Goal: Task Accomplishment & Management: Complete application form

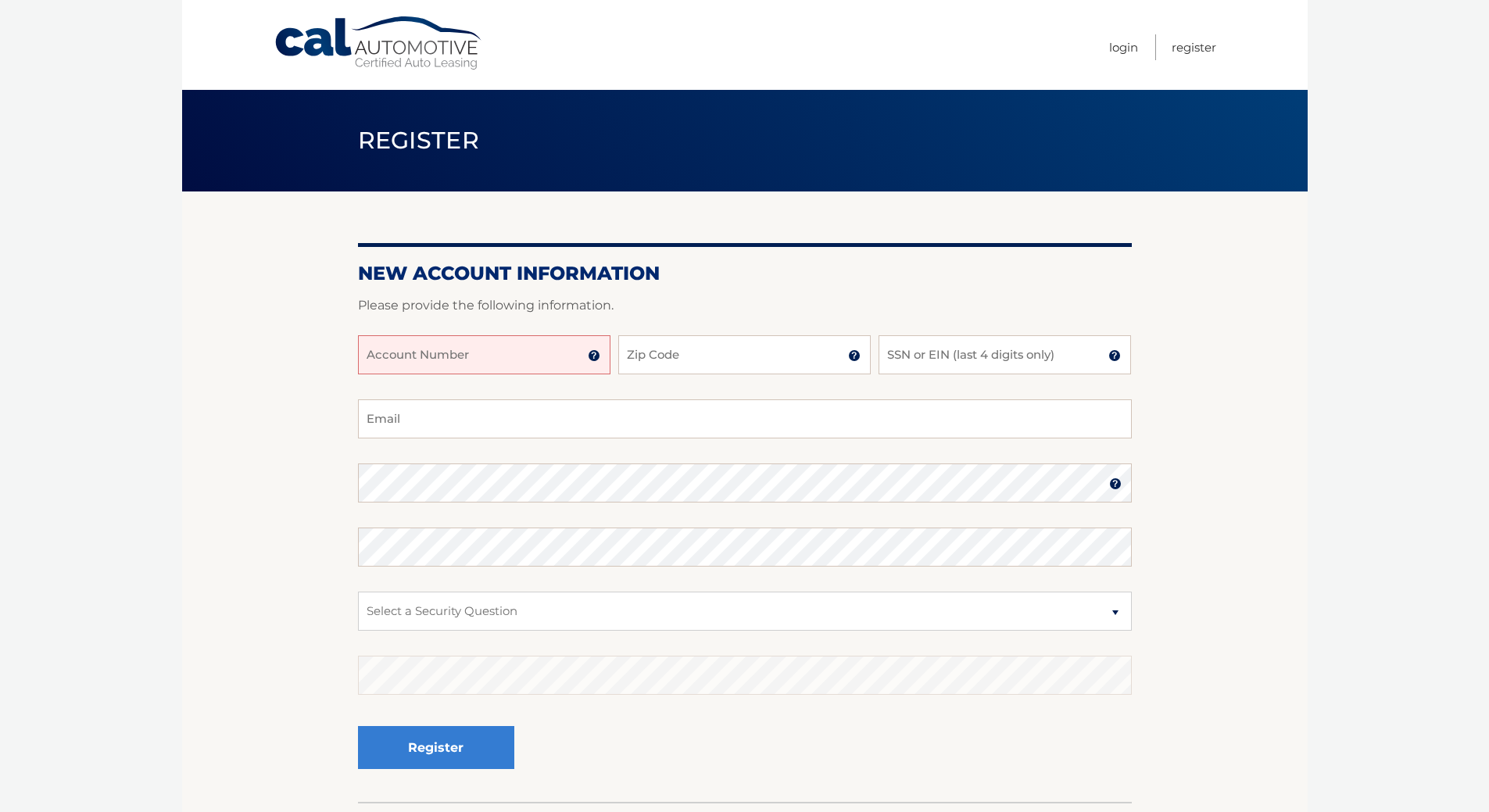
click at [520, 374] on input "Account Number" at bounding box center [484, 355] width 253 height 39
drag, startPoint x: 367, startPoint y: 386, endPoint x: 381, endPoint y: 394, distance: 16.1
click at [381, 374] on input "Account Number" at bounding box center [484, 355] width 253 height 39
type input "44455978983"
click at [664, 374] on input "Zip Code" at bounding box center [744, 355] width 253 height 39
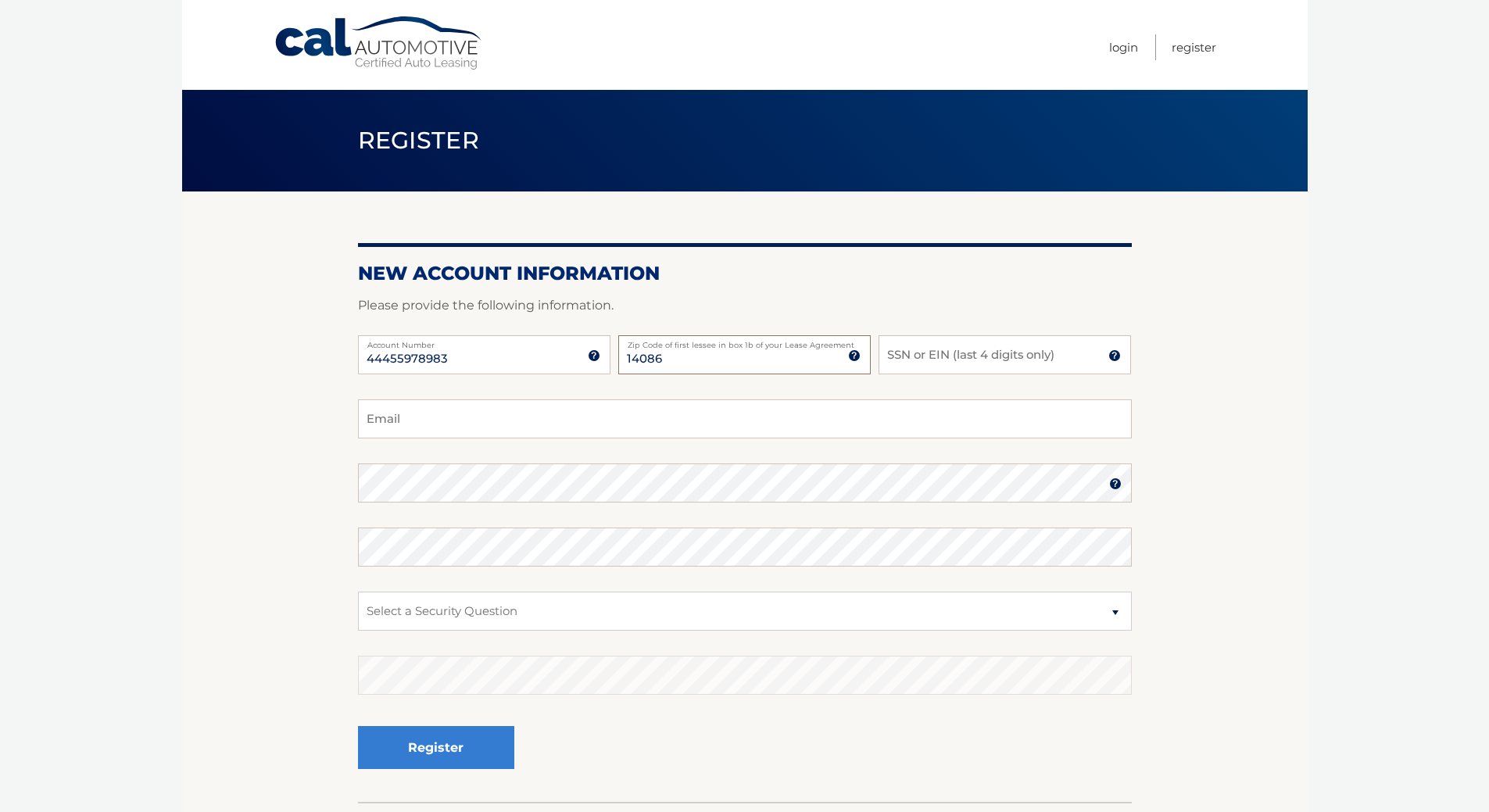
type input "14086"
click at [894, 374] on input "SSN or EIN (last 4 digits only)" at bounding box center [1004, 355] width 253 height 39
type input "6944"
click at [418, 438] on input "Email" at bounding box center [744, 419] width 774 height 39
type input "[EMAIL_ADDRESS][DOMAIN_NAME]"
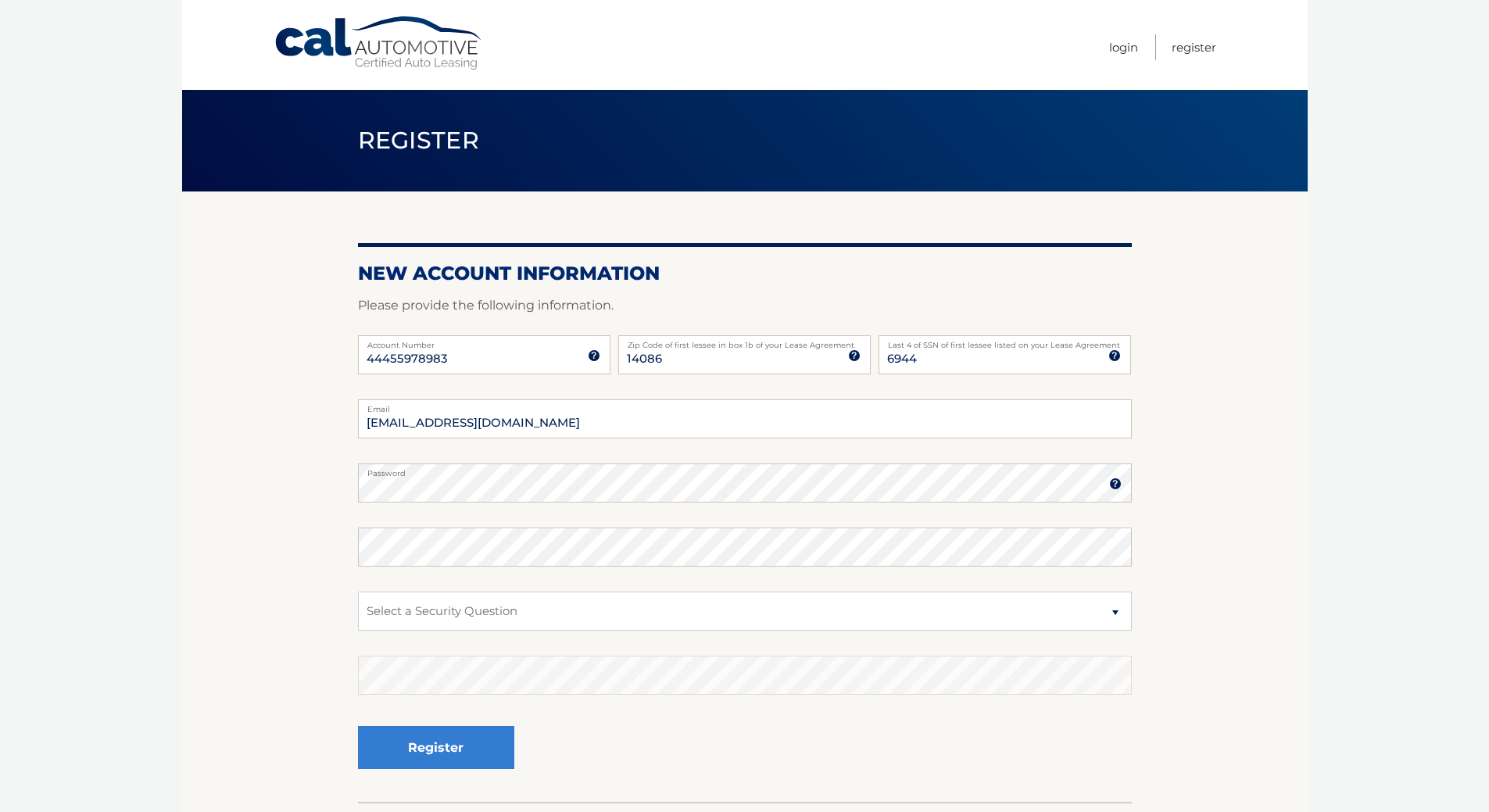
click at [1116, 475] on label "Password" at bounding box center [744, 469] width 774 height 12
click at [425, 631] on select "Select a Security Question What was the name of your elementary school? What is…" at bounding box center [744, 611] width 774 height 39
select select "2"
click at [358, 626] on select "Select a Security Question What was the name of your elementary school? What is…" at bounding box center [744, 611] width 774 height 39
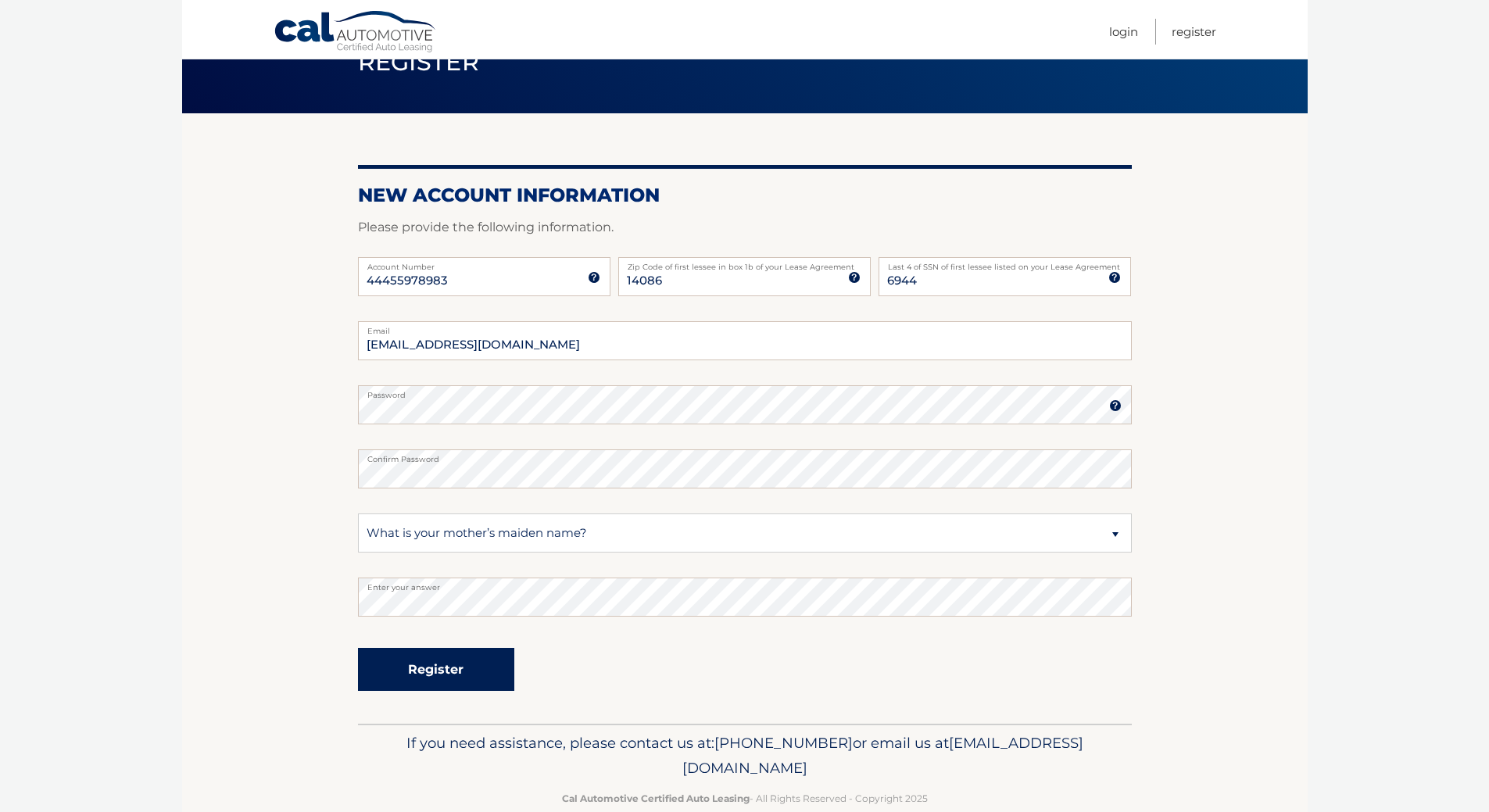
click at [440, 690] on button "Register" at bounding box center [436, 669] width 156 height 43
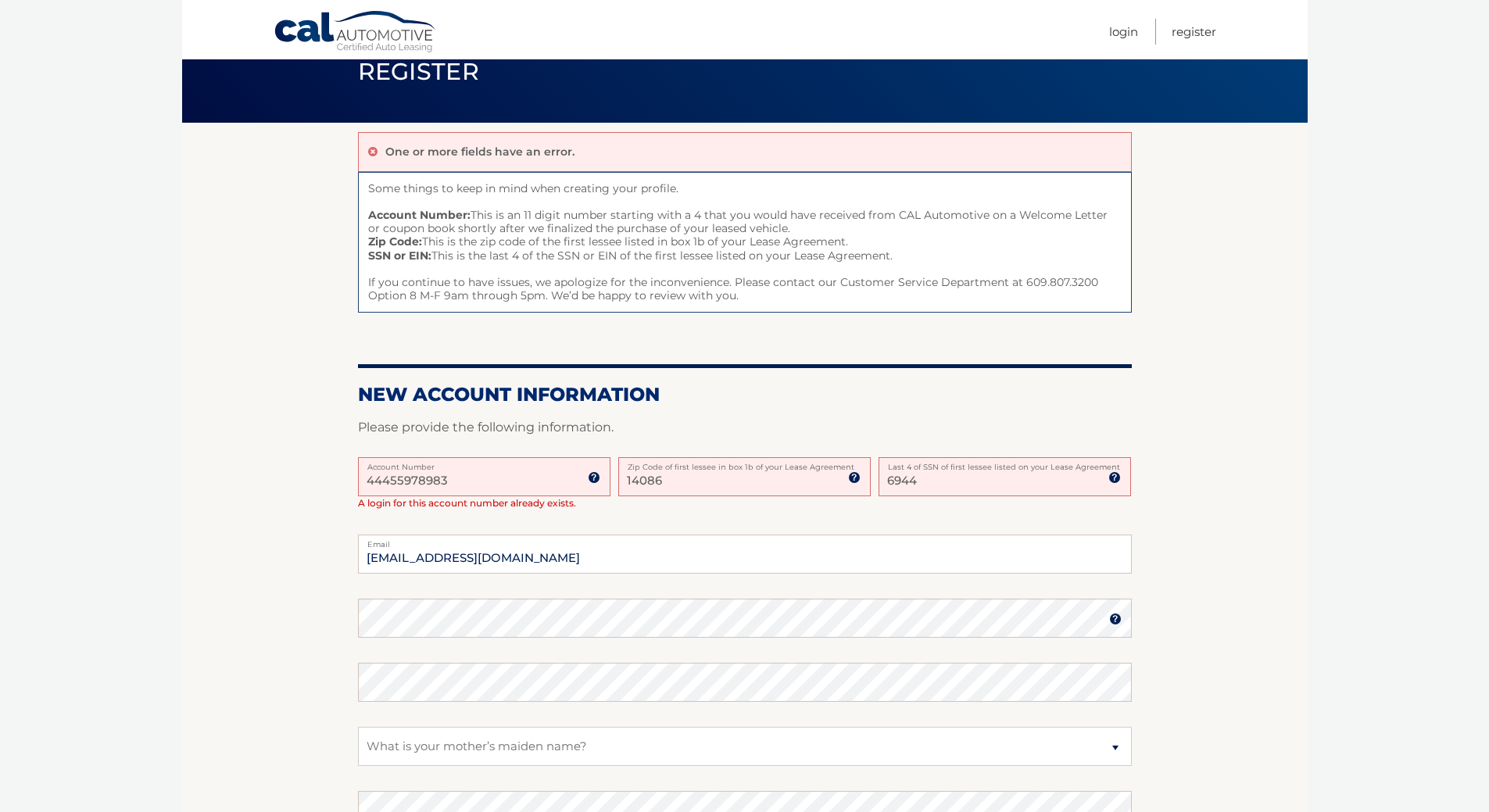
scroll to position [156, 0]
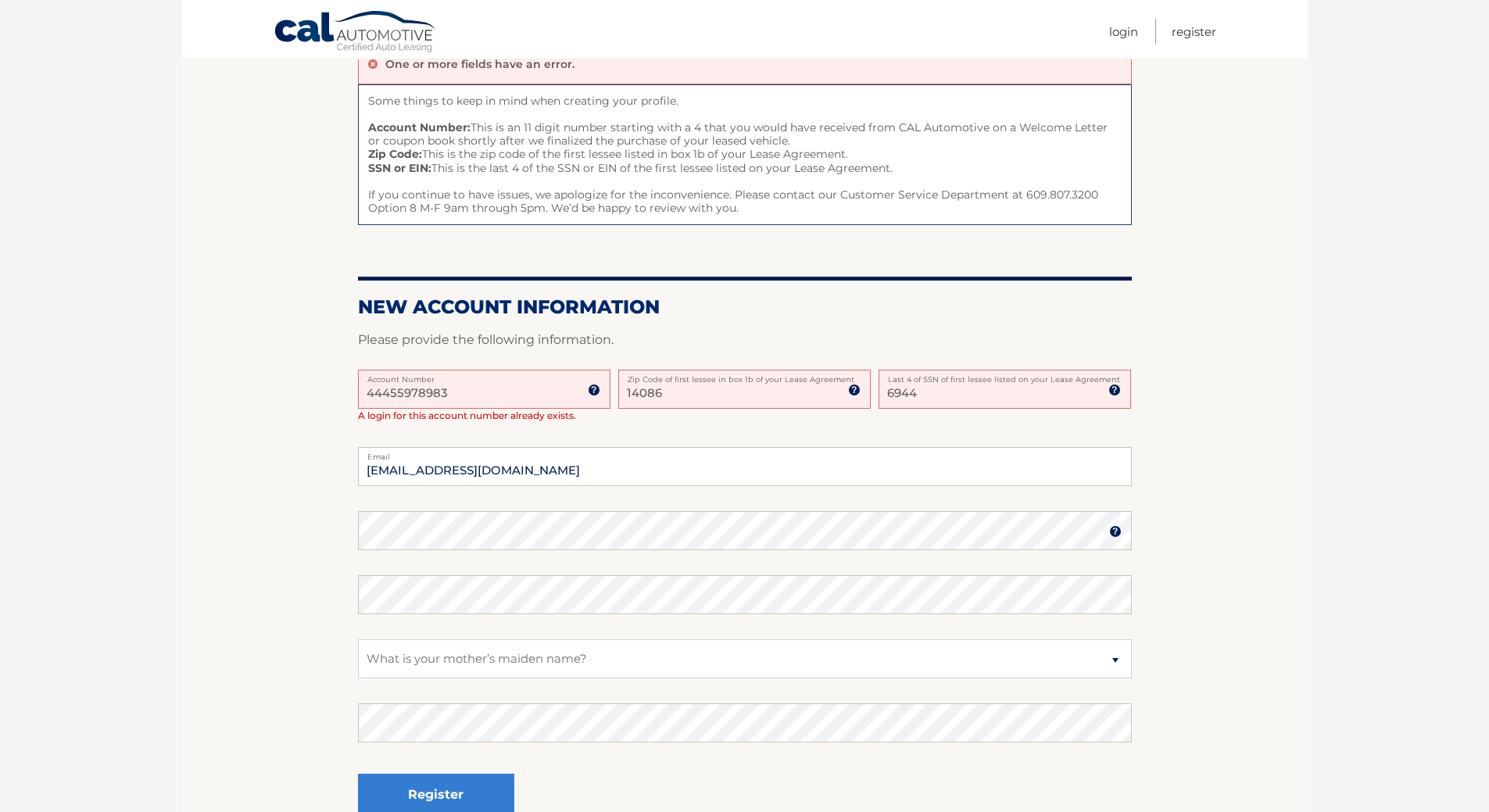
click at [652, 382] on label "Zip Code of first lessee in box 1b of your Lease Agreement" at bounding box center [744, 375] width 253 height 12
click at [652, 408] on input "14086" at bounding box center [744, 389] width 253 height 39
click at [932, 382] on label "Last 4 of SSN of first lessee listed on your Lease Agreement" at bounding box center [1004, 375] width 253 height 12
click at [932, 408] on input "6944" at bounding box center [1004, 389] width 253 height 39
drag, startPoint x: 883, startPoint y: 592, endPoint x: 937, endPoint y: 597, distance: 54.2
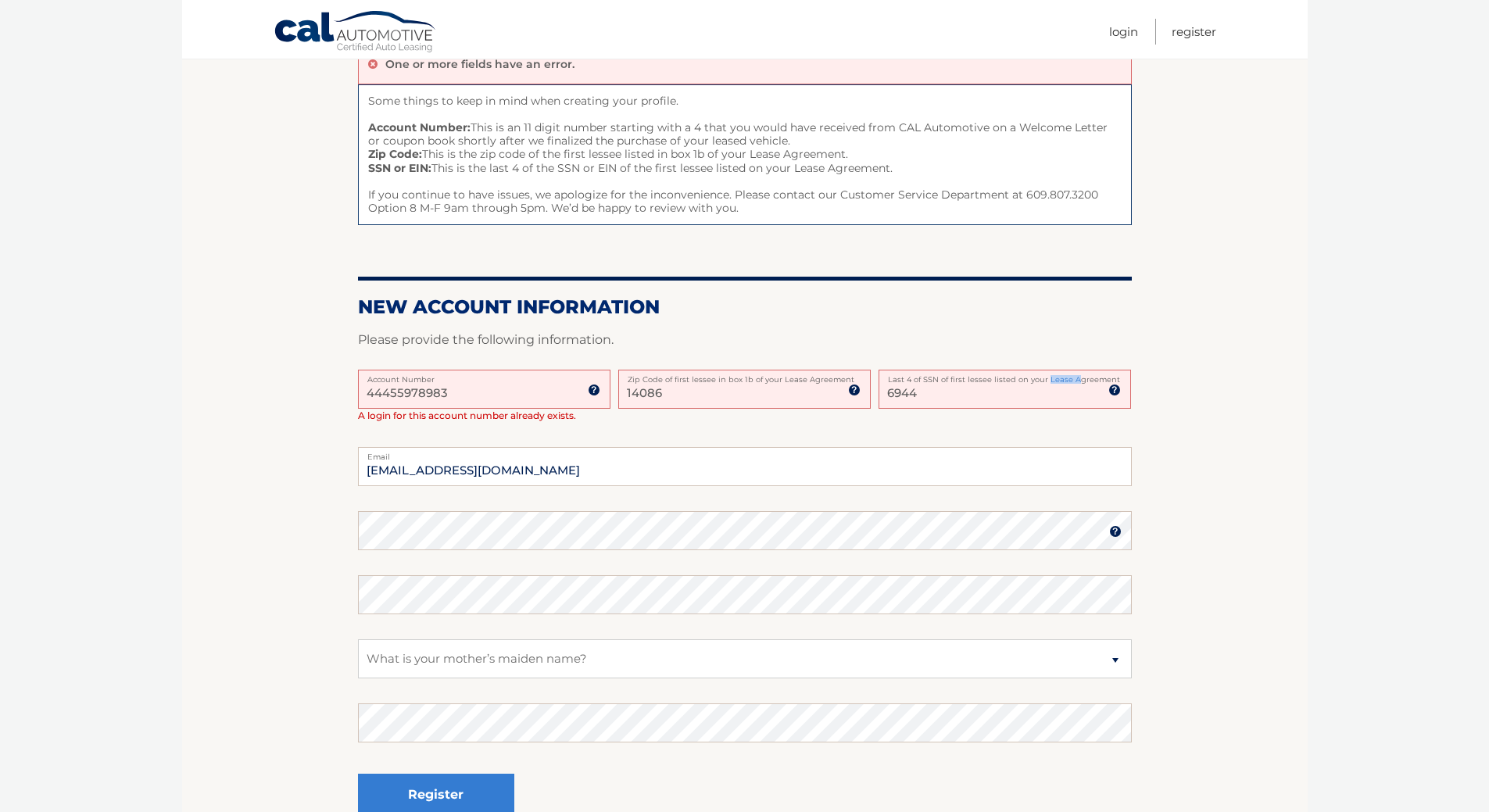
click at [934, 382] on label "Last 4 of SSN of first lessee listed on your Lease Agreement" at bounding box center [1004, 375] width 253 height 12
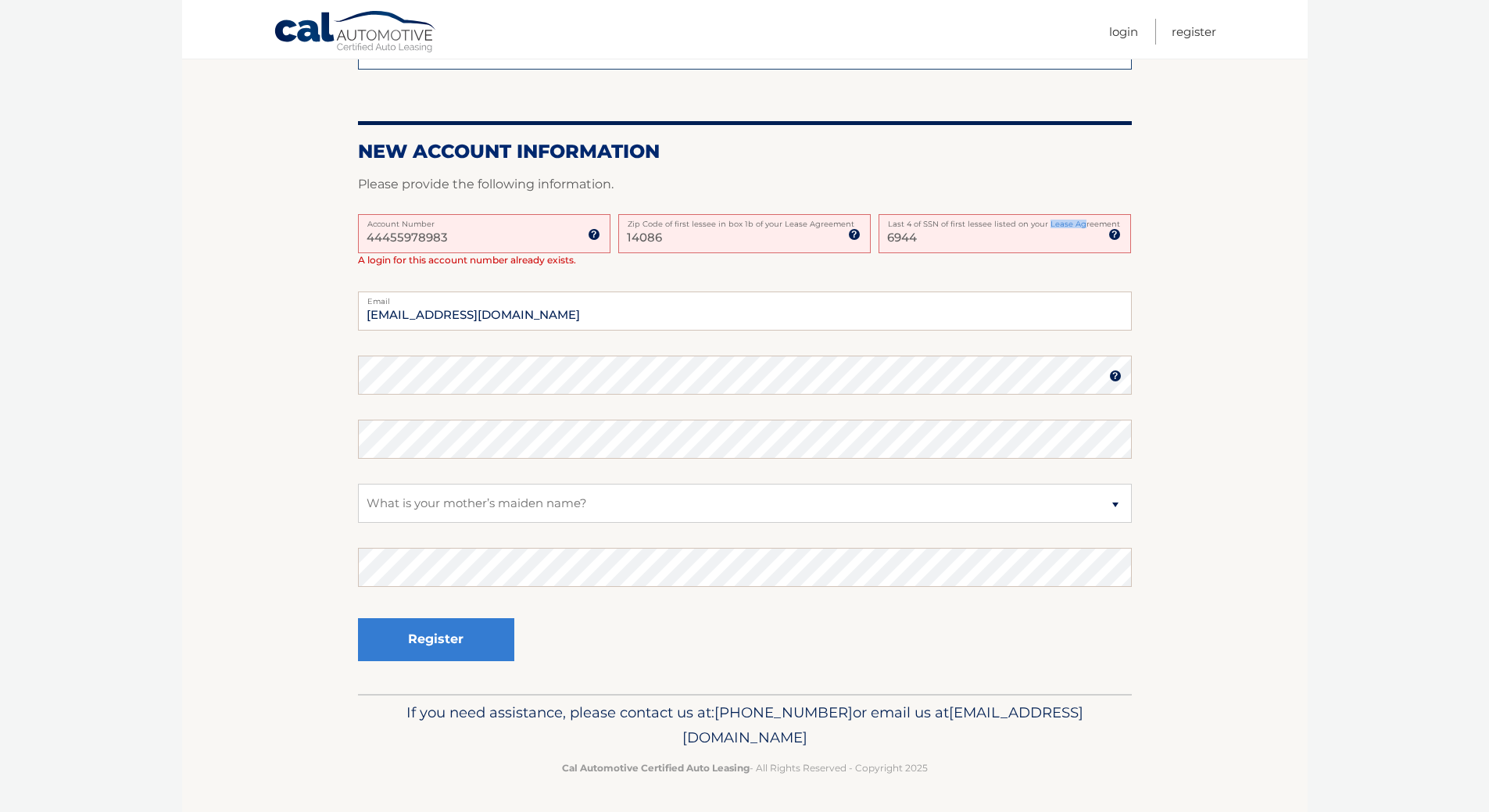
scroll to position [570, 0]
click at [981, 214] on label "Last 4 of SSN of first lessee listed on your Lease Agreement" at bounding box center [1004, 220] width 253 height 12
click at [981, 214] on input "6944" at bounding box center [1004, 234] width 253 height 39
click at [923, 214] on label "Last 4 of SSN of first lessee listed on your Lease Agreement" at bounding box center [1004, 220] width 253 height 12
click at [925, 214] on label "Last 4 of SSN of first lessee listed on your Lease Agreement" at bounding box center [1004, 220] width 253 height 12
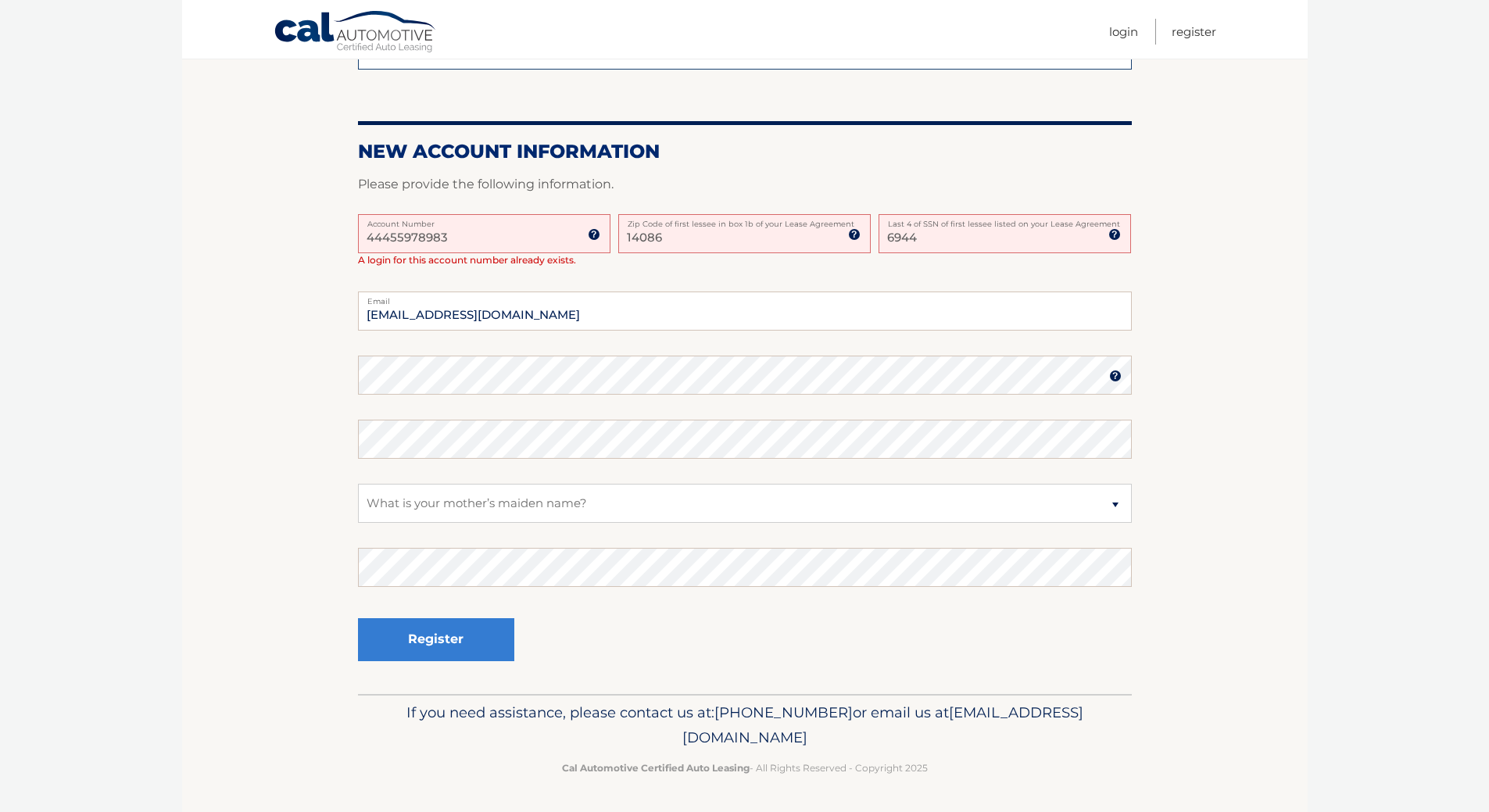
click at [925, 214] on input "6944" at bounding box center [1004, 234] width 253 height 39
click at [920, 214] on label "Last 4 of SSN of first lessee listed on your Lease Agreement" at bounding box center [1004, 220] width 253 height 12
click at [920, 214] on input "6944" at bounding box center [1004, 234] width 253 height 39
drag, startPoint x: 919, startPoint y: 171, endPoint x: 910, endPoint y: 174, distance: 9.5
click at [910, 214] on label "Last 4 of SSN of first lessee listed on your Lease Agreement" at bounding box center [1004, 220] width 253 height 12
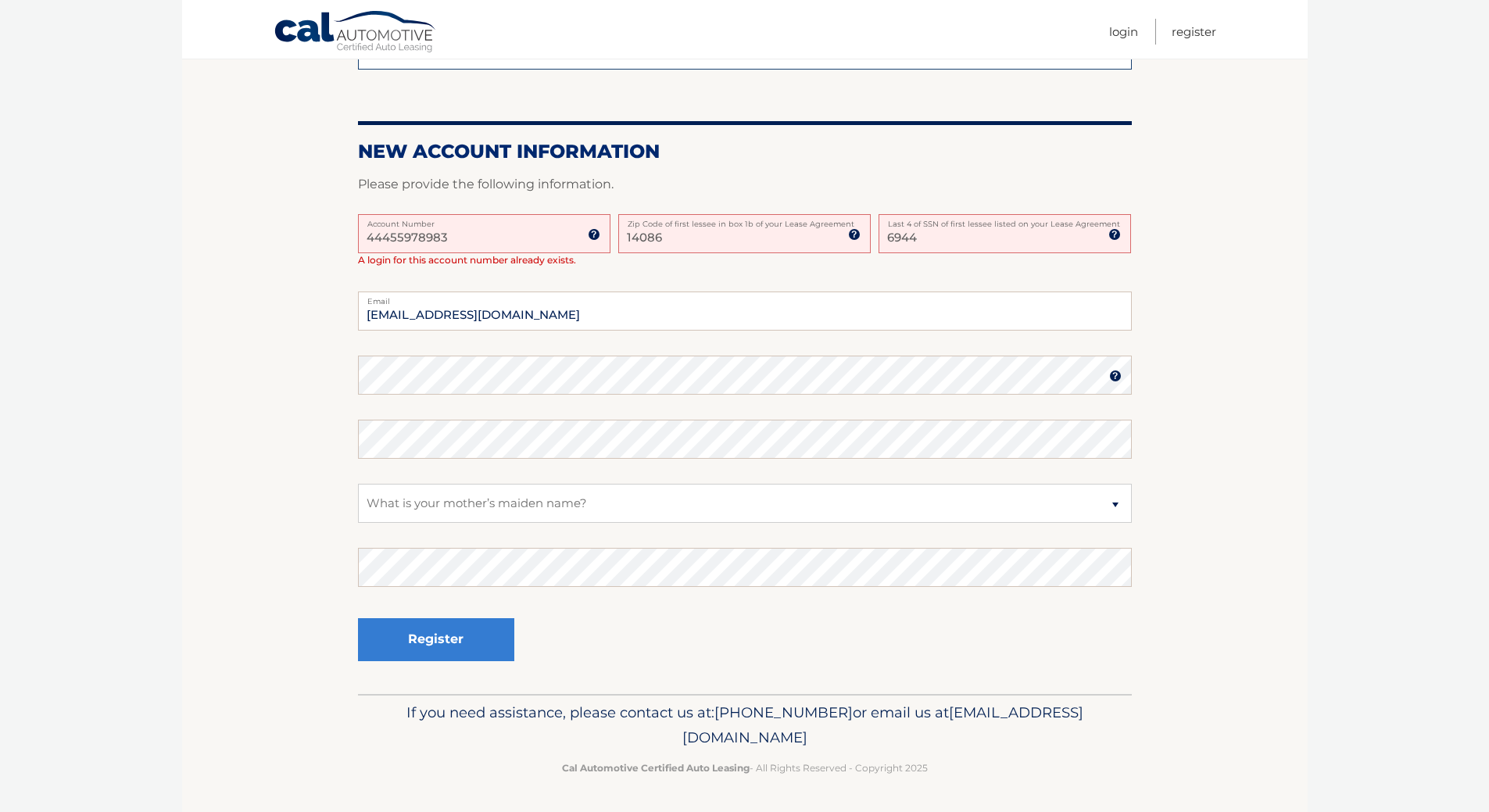
drag, startPoint x: 923, startPoint y: 187, endPoint x: 884, endPoint y: 186, distance: 39.0
click at [884, 214] on input "6944" at bounding box center [1004, 234] width 253 height 39
type input "6499"
click at [1109, 30] on link "Login" at bounding box center [1123, 32] width 29 height 26
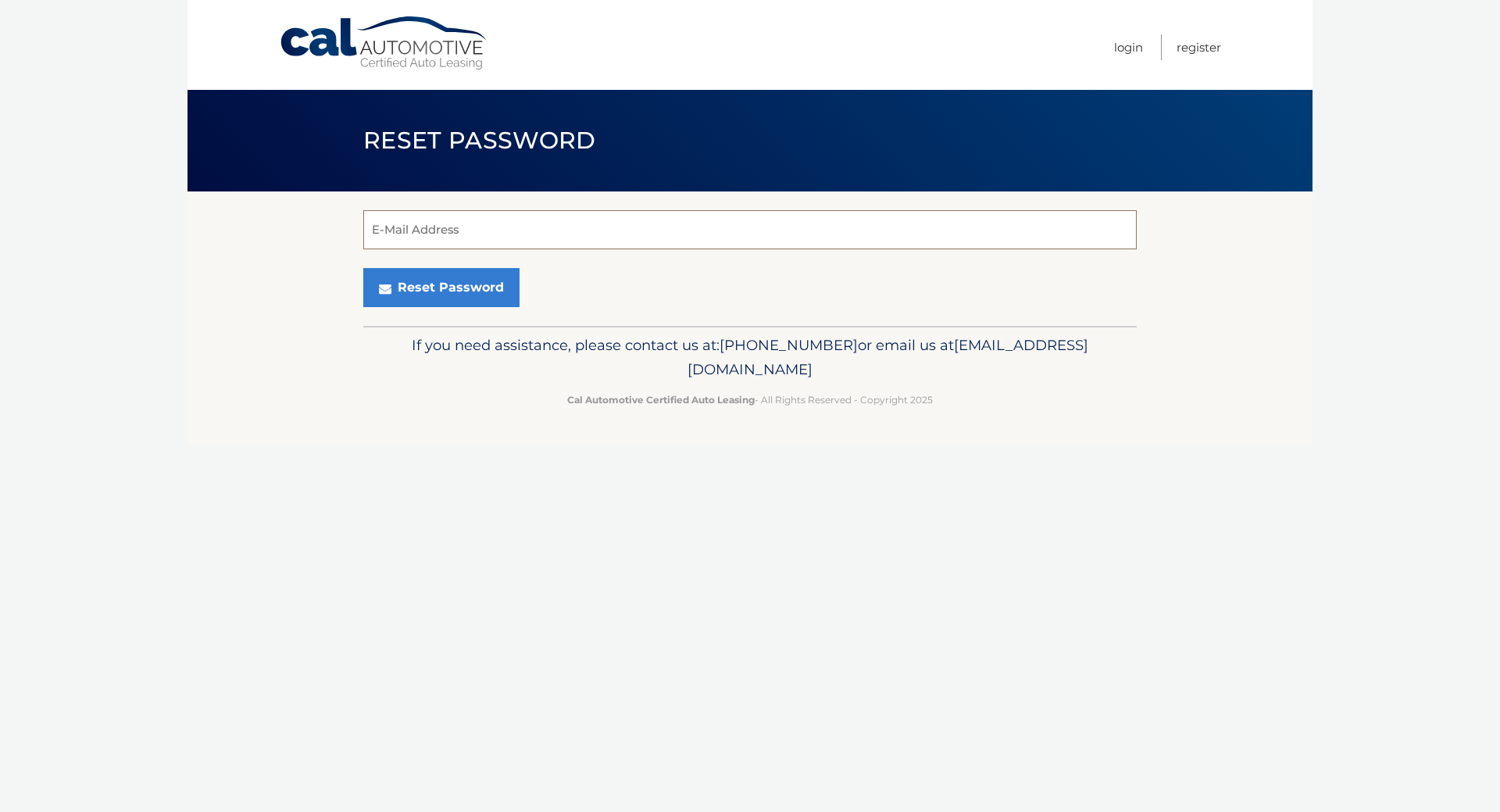
click at [391, 241] on input "E-Mail Address" at bounding box center [750, 230] width 774 height 39
type input "[EMAIL_ADDRESS][DOMAIN_NAME]"
click at [482, 307] on button "Reset Password" at bounding box center [441, 288] width 156 height 39
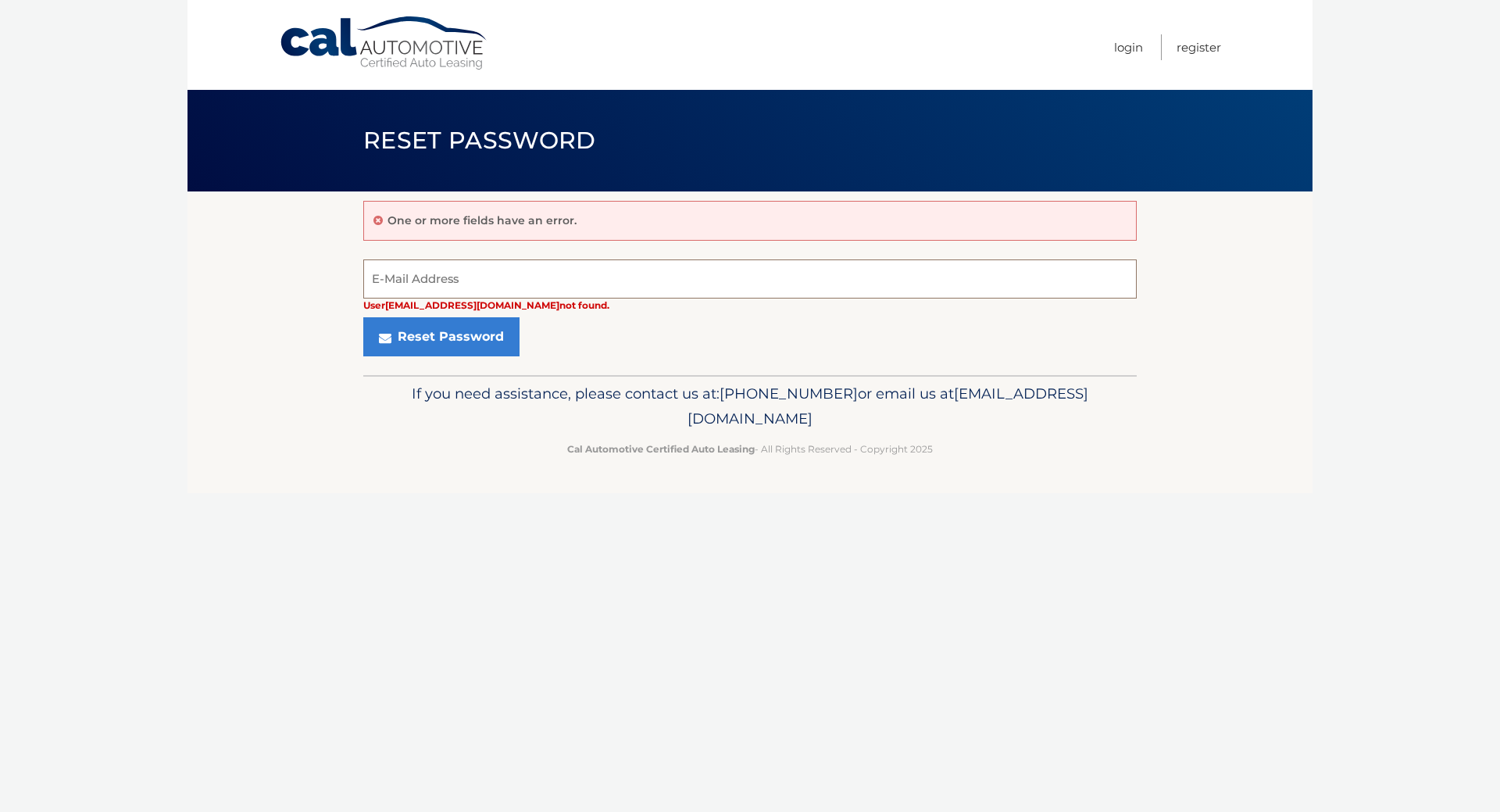
click at [414, 297] on input "E-Mail Address" at bounding box center [750, 279] width 774 height 39
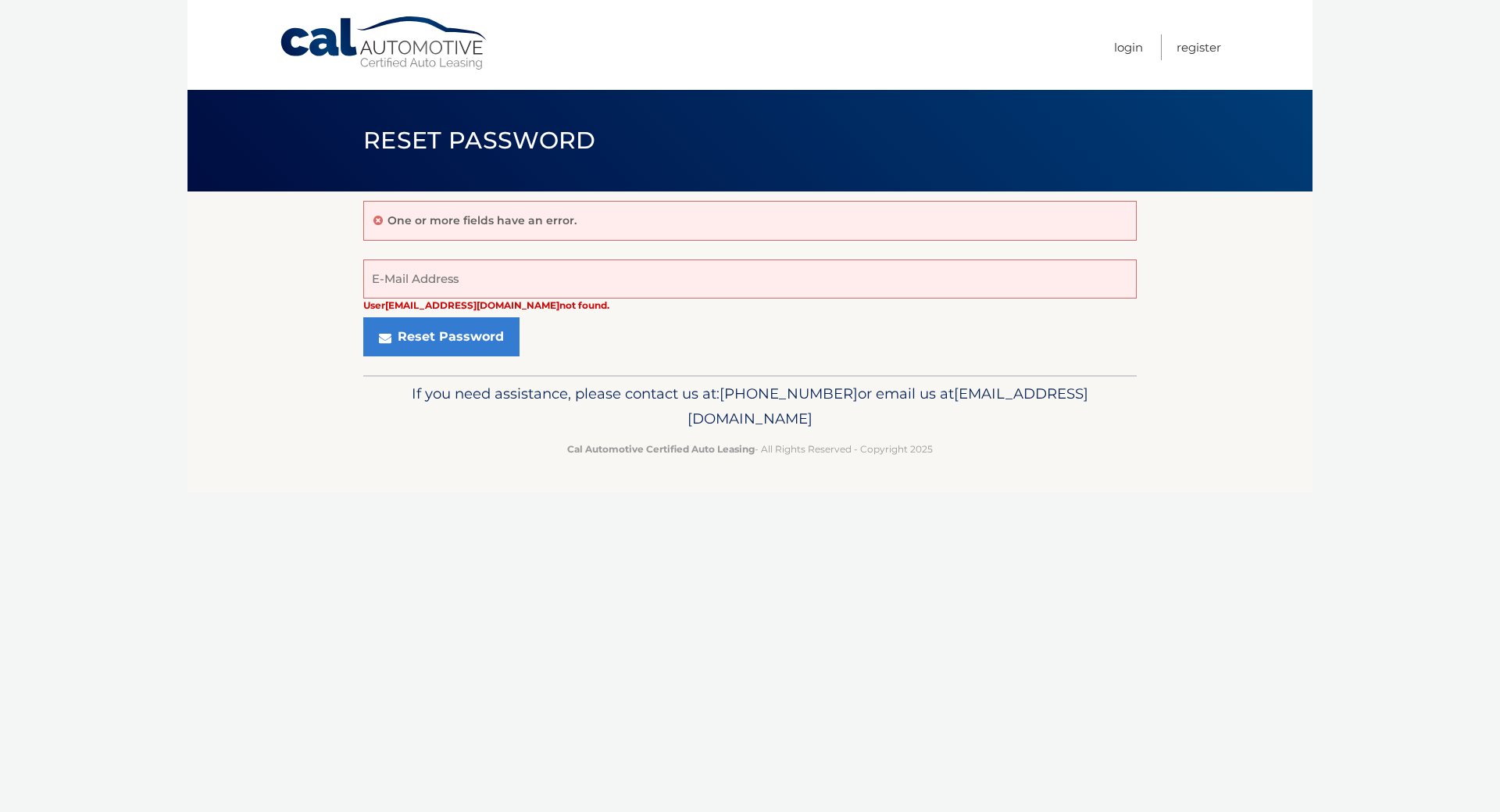
click at [669, 356] on div "Reset Password" at bounding box center [750, 337] width 774 height 39
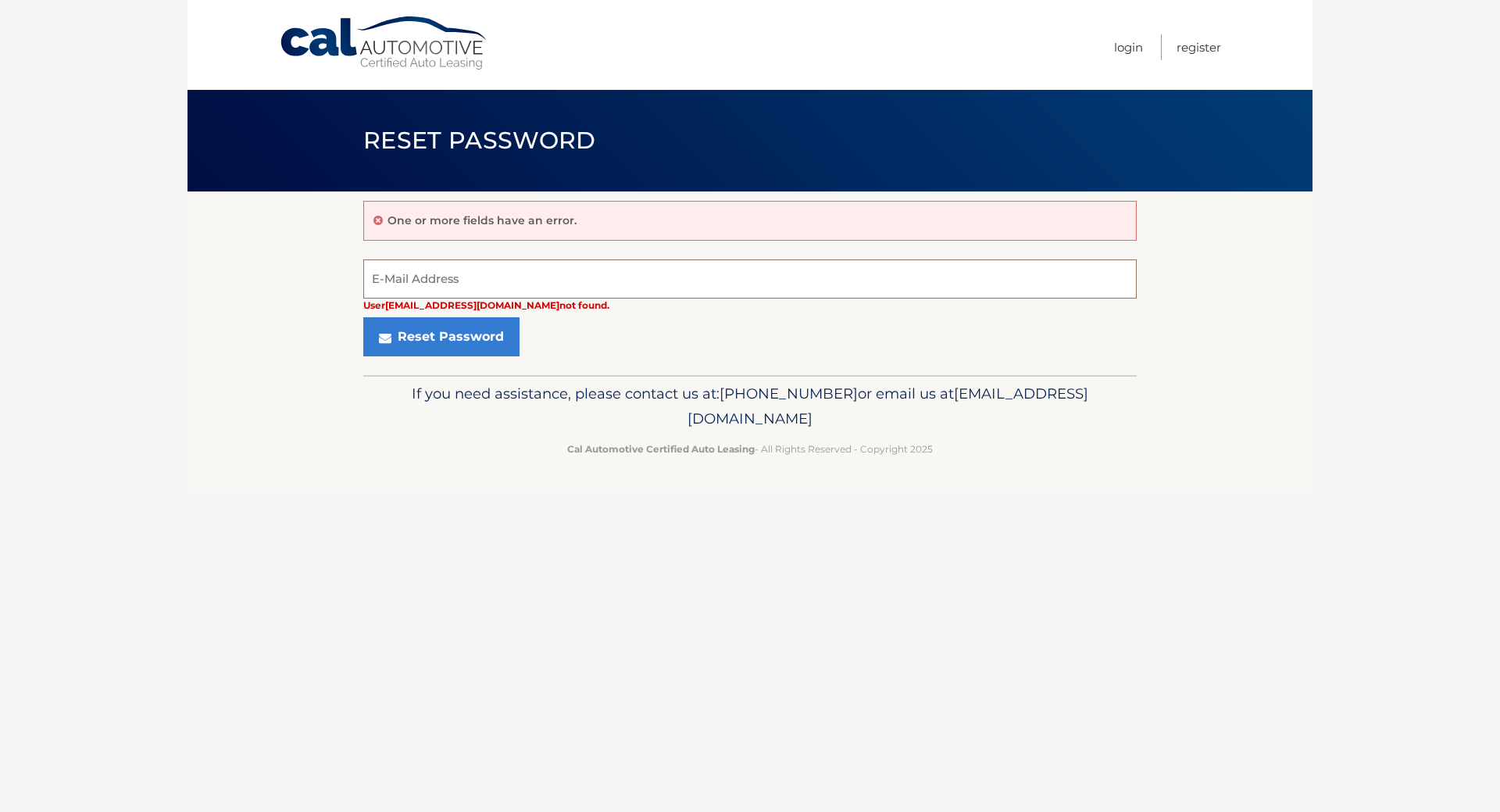
click at [430, 297] on input "E-Mail Address" at bounding box center [750, 279] width 774 height 39
click at [475, 292] on input "E-Mail Address" at bounding box center [750, 279] width 774 height 39
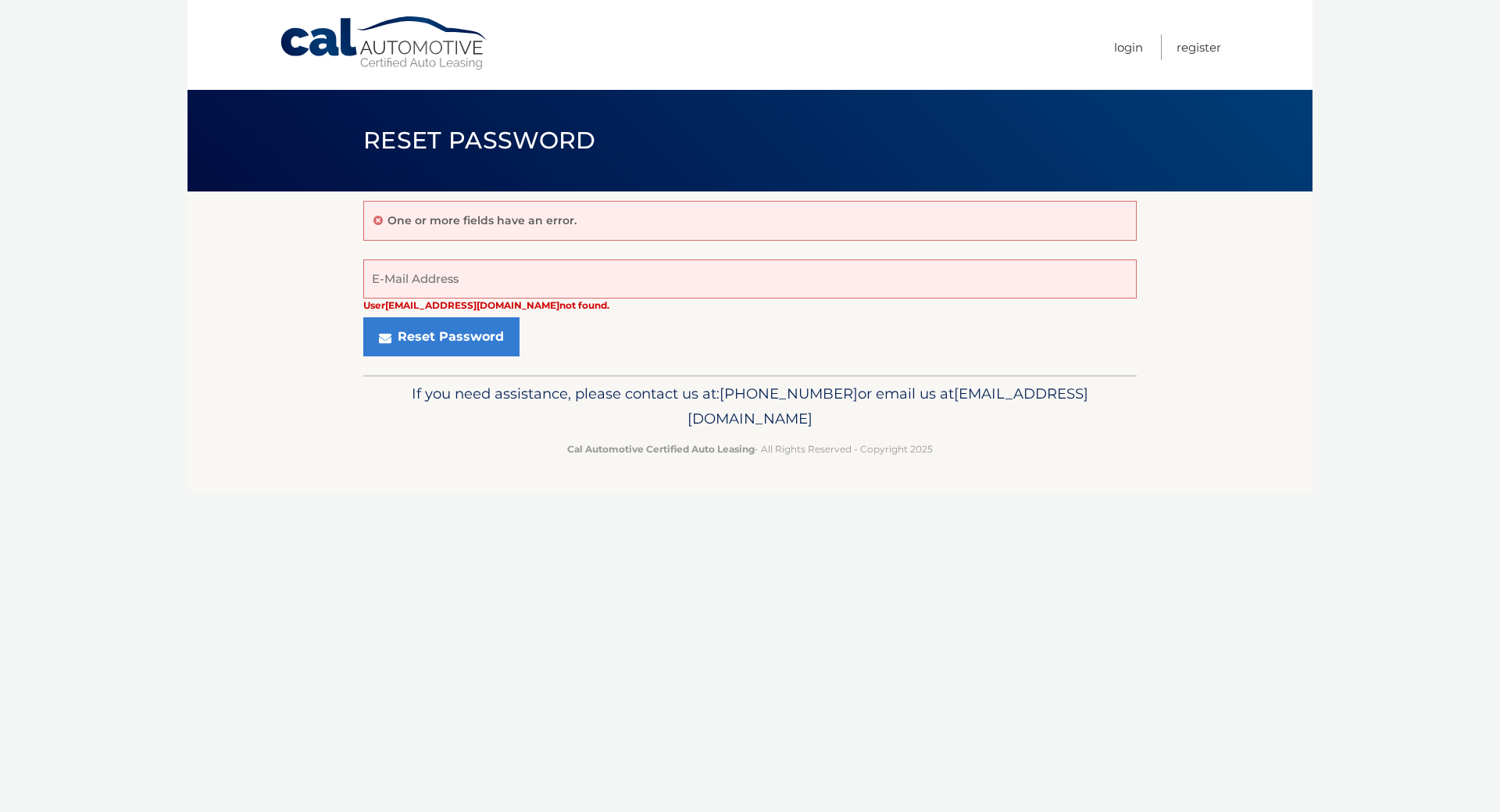
click at [333, 450] on footer "If you need assistance, please contact us at: 609-807-3200 or email us at Custo…" at bounding box center [749, 434] width 1125 height 118
click at [441, 216] on div "One or more fields have an error." at bounding box center [750, 221] width 774 height 40
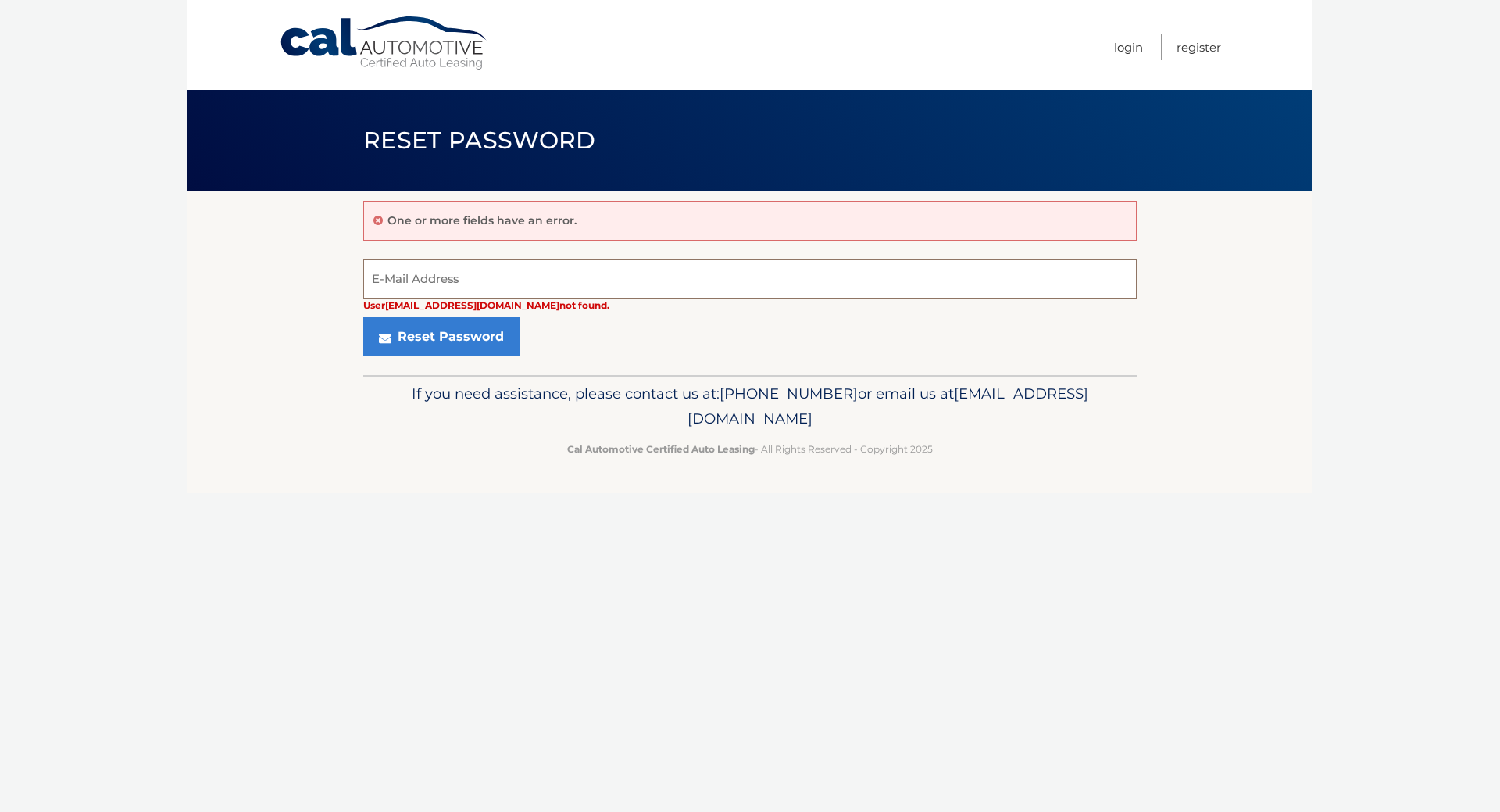
click at [406, 292] on input "E-Mail Address" at bounding box center [750, 279] width 774 height 39
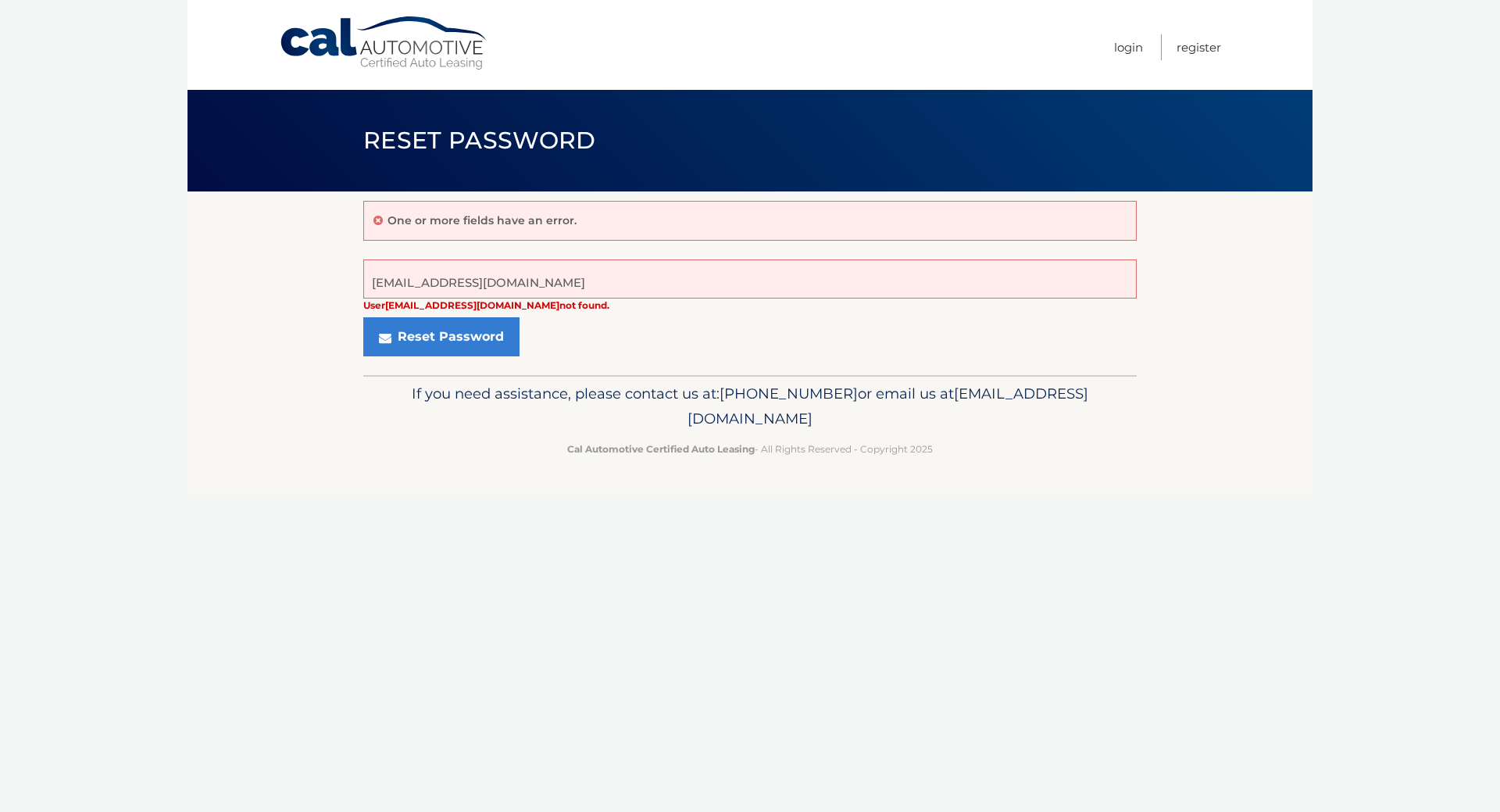
click at [676, 356] on div "Reset Password" at bounding box center [750, 337] width 774 height 39
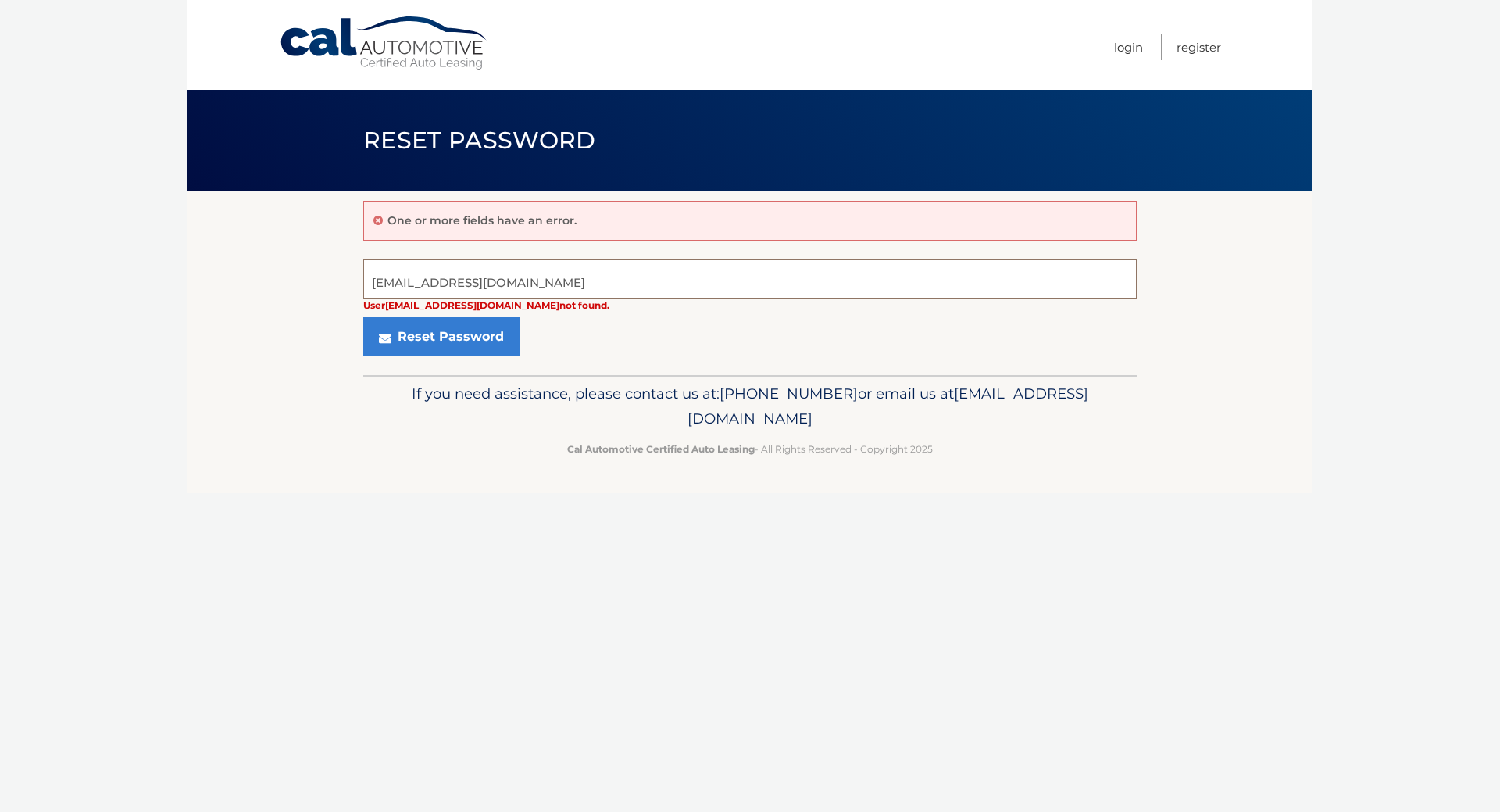
click at [399, 297] on input "katyiliz100@verizon.net" at bounding box center [750, 279] width 774 height 39
type input "katyliz100@verizon.net"
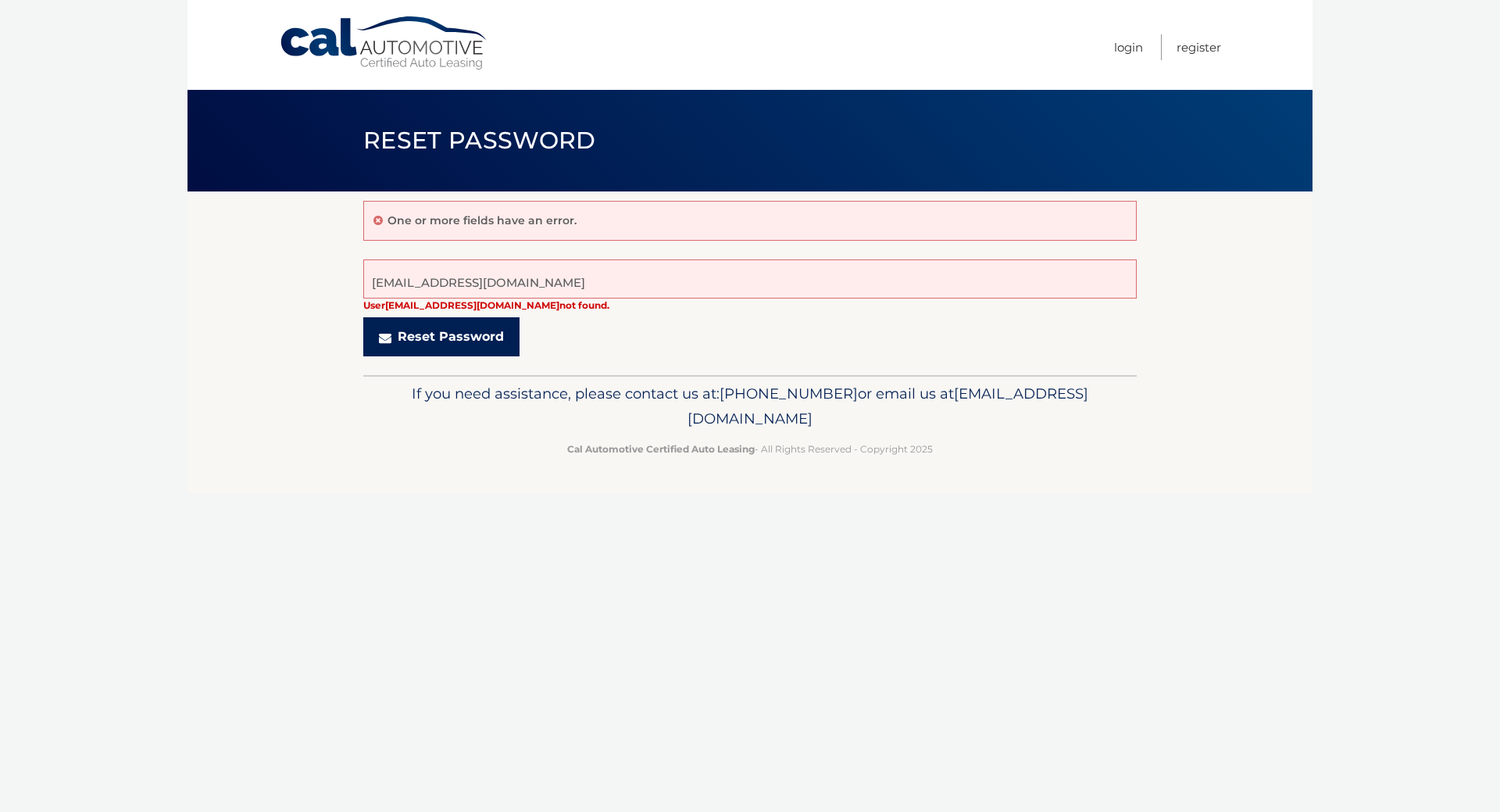
click at [463, 356] on button "Reset Password" at bounding box center [441, 337] width 156 height 39
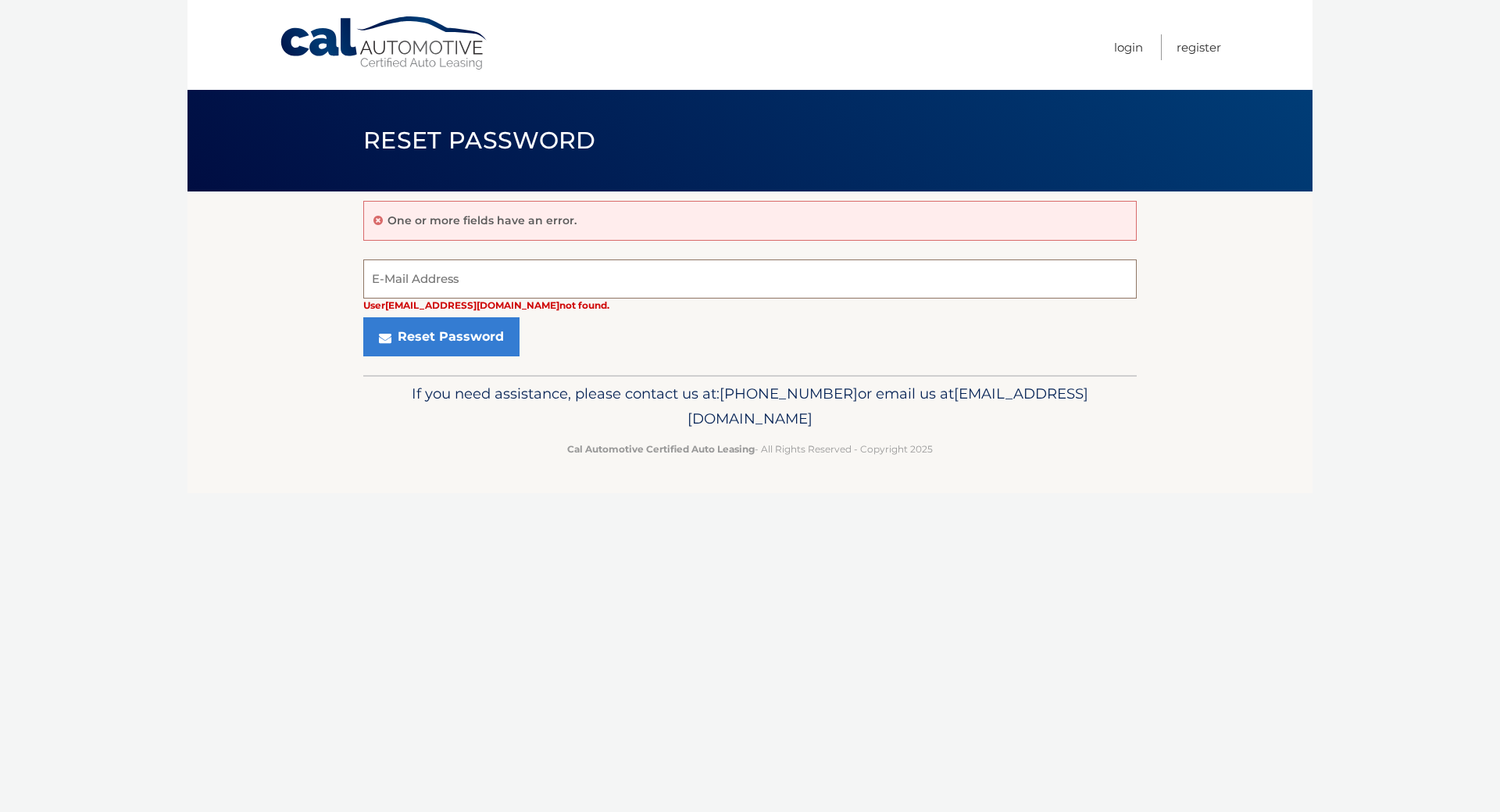
click at [451, 288] on input "E-Mail Address" at bounding box center [750, 279] width 774 height 39
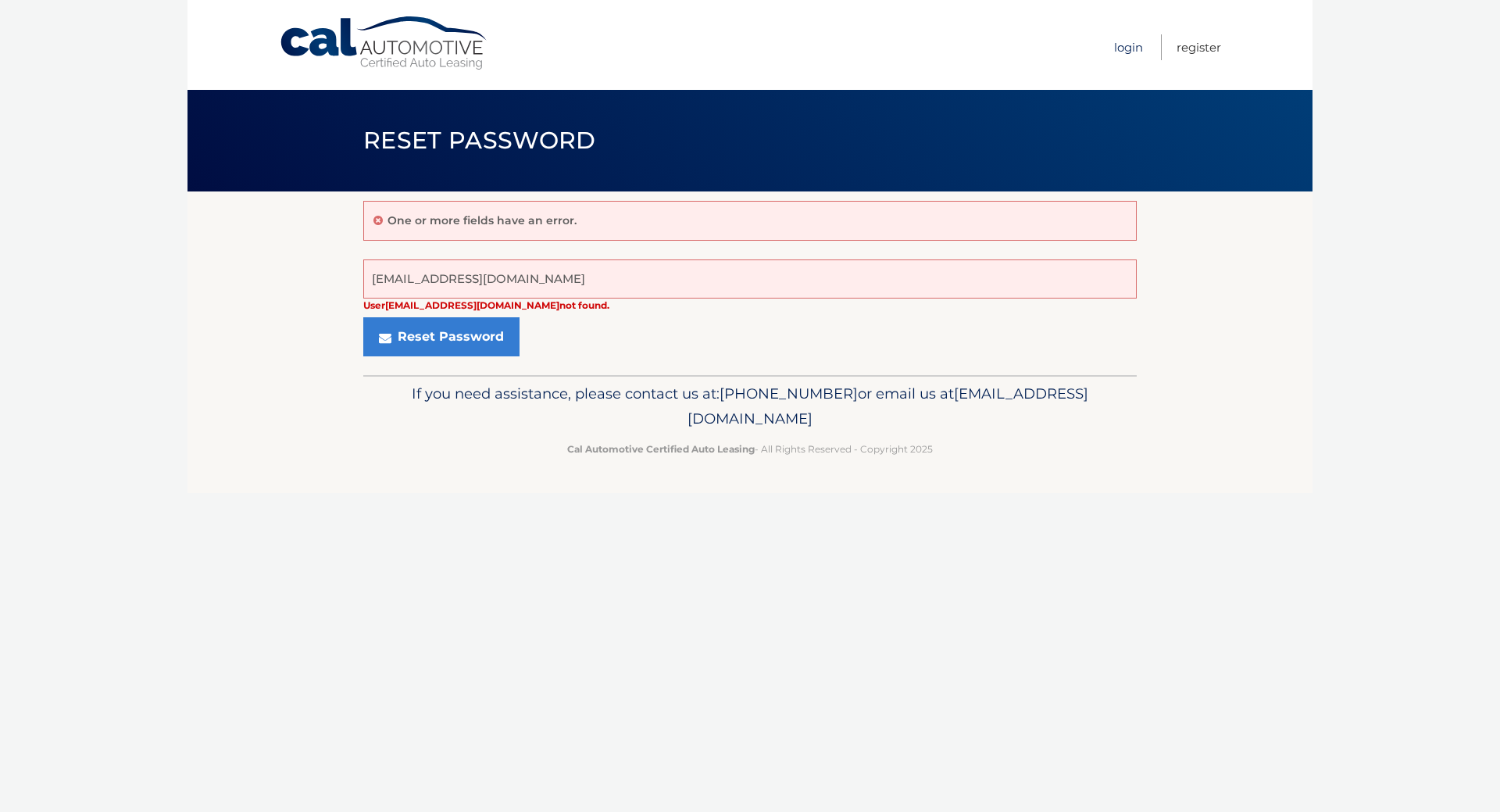
click at [1114, 43] on link "Login" at bounding box center [1128, 47] width 29 height 26
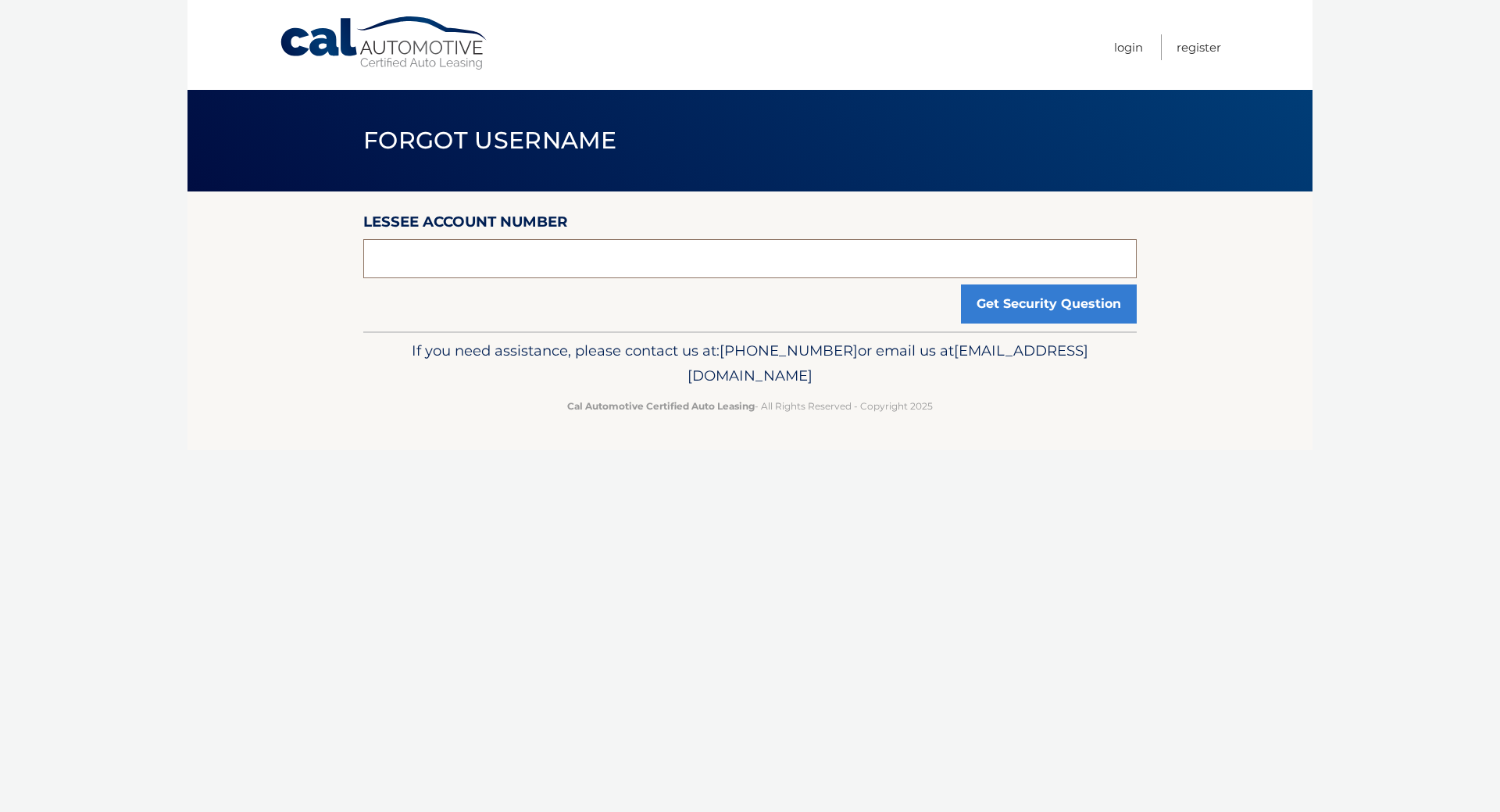
click at [444, 278] on input "text" at bounding box center [750, 259] width 774 height 39
type input "44455978983"
click at [1009, 323] on button "Get Security Question" at bounding box center [1048, 304] width 176 height 39
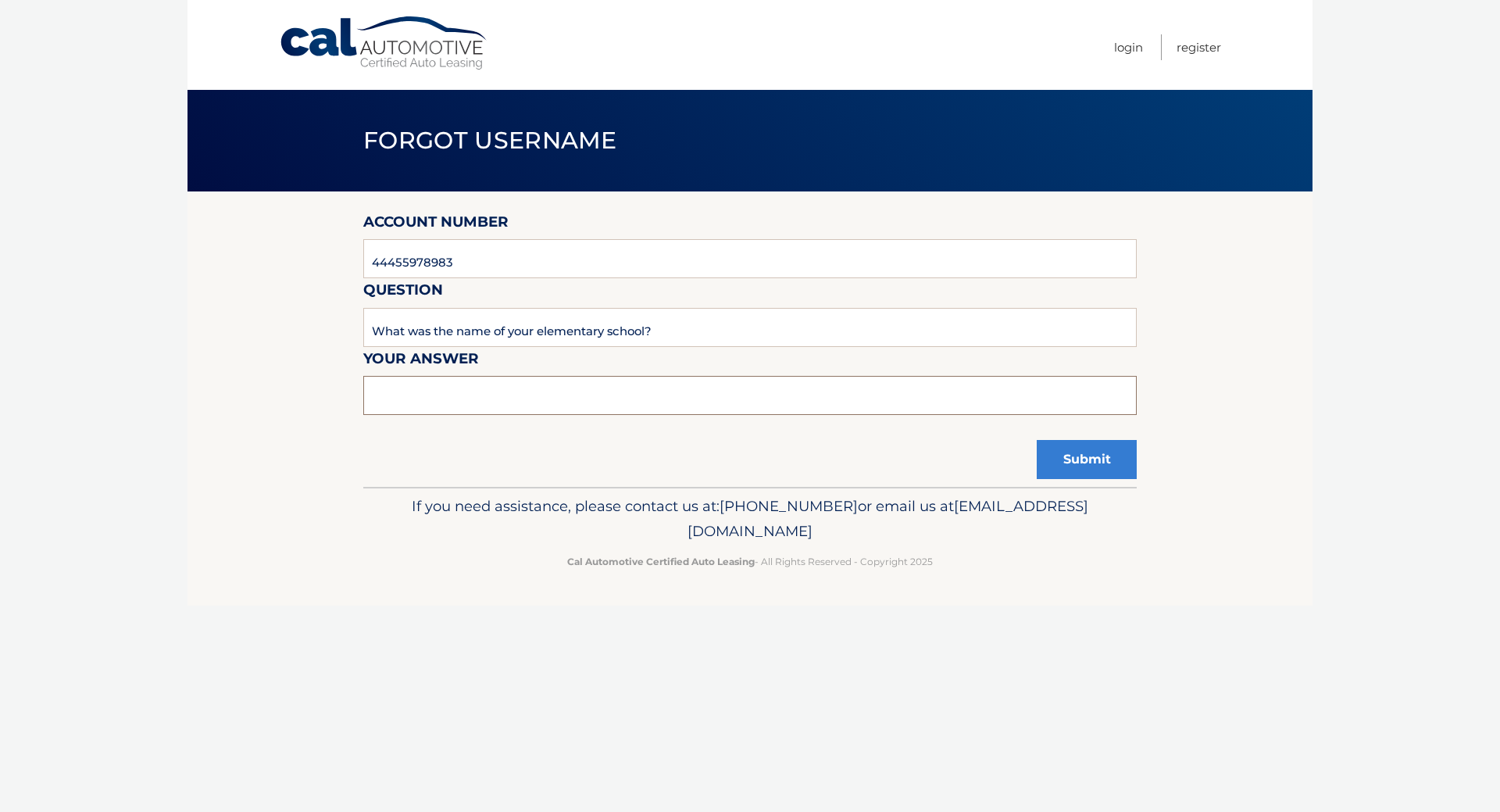
click at [477, 415] on input "text" at bounding box center [750, 395] width 774 height 39
type input "Cleveland Hill"
click at [1039, 479] on button "Submit" at bounding box center [1087, 459] width 100 height 39
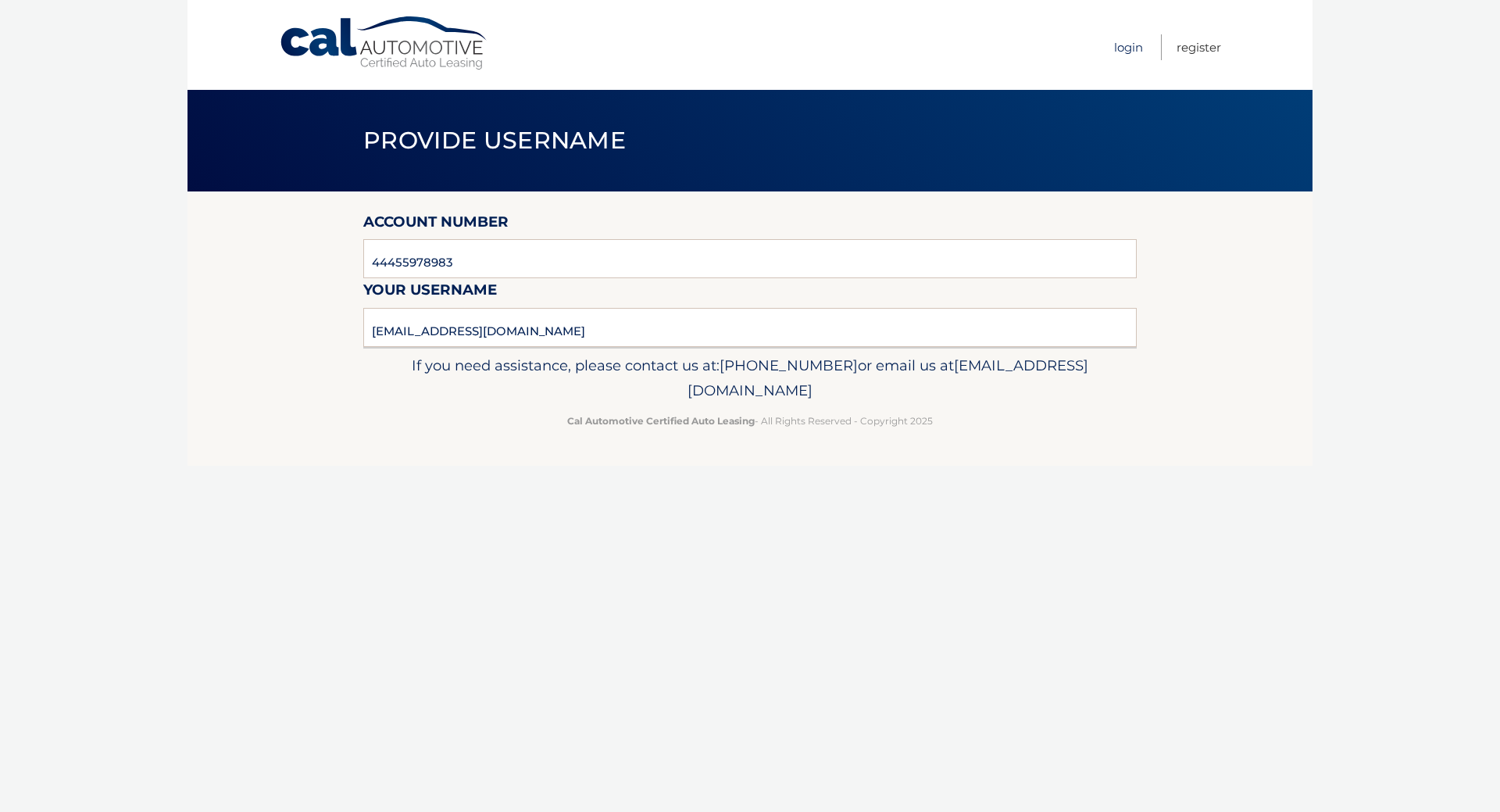
click at [1114, 41] on link "Login" at bounding box center [1128, 47] width 29 height 26
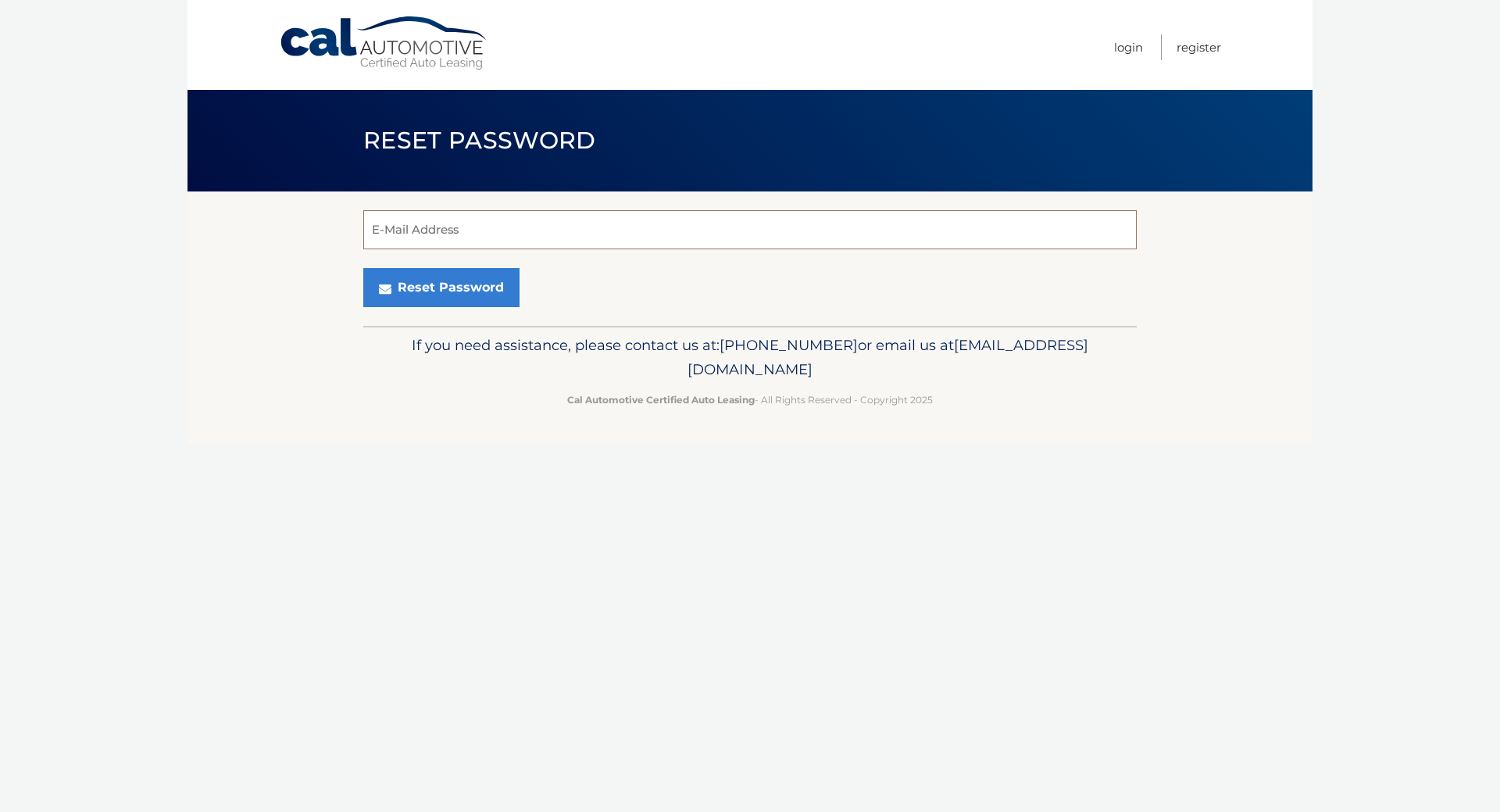
click at [421, 243] on input "E-Mail Address" at bounding box center [750, 230] width 774 height 39
type input "[EMAIL_ADDRESS][DOMAIN_NAME]"
click at [457, 307] on button "Reset Password" at bounding box center [441, 288] width 156 height 39
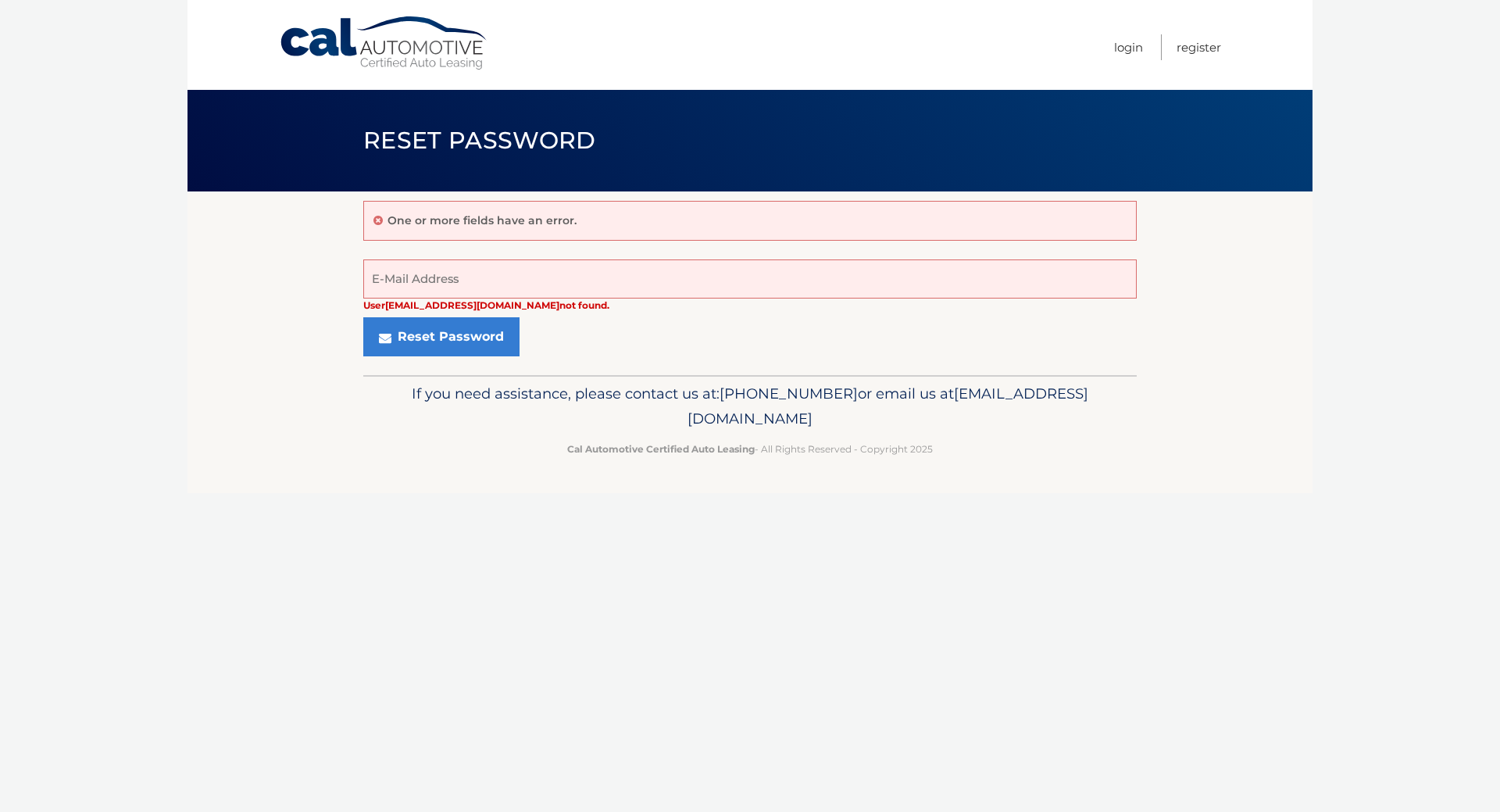
click at [444, 223] on p "One or more fields have an error." at bounding box center [481, 220] width 189 height 14
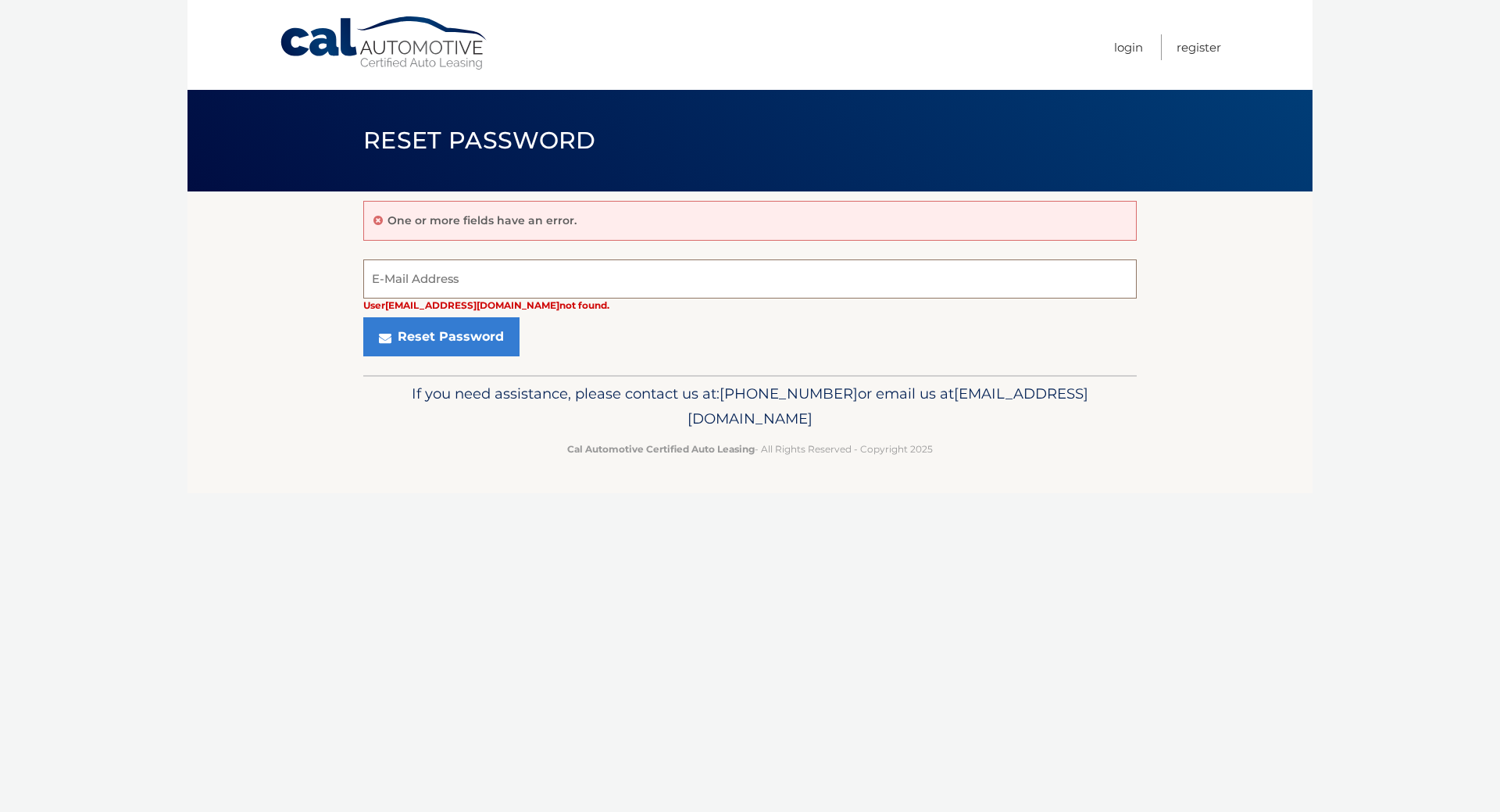
click at [406, 298] on input "E-Mail Address" at bounding box center [750, 279] width 774 height 39
type input "[EMAIL_ADDRESS][DOMAIN_NAME]"
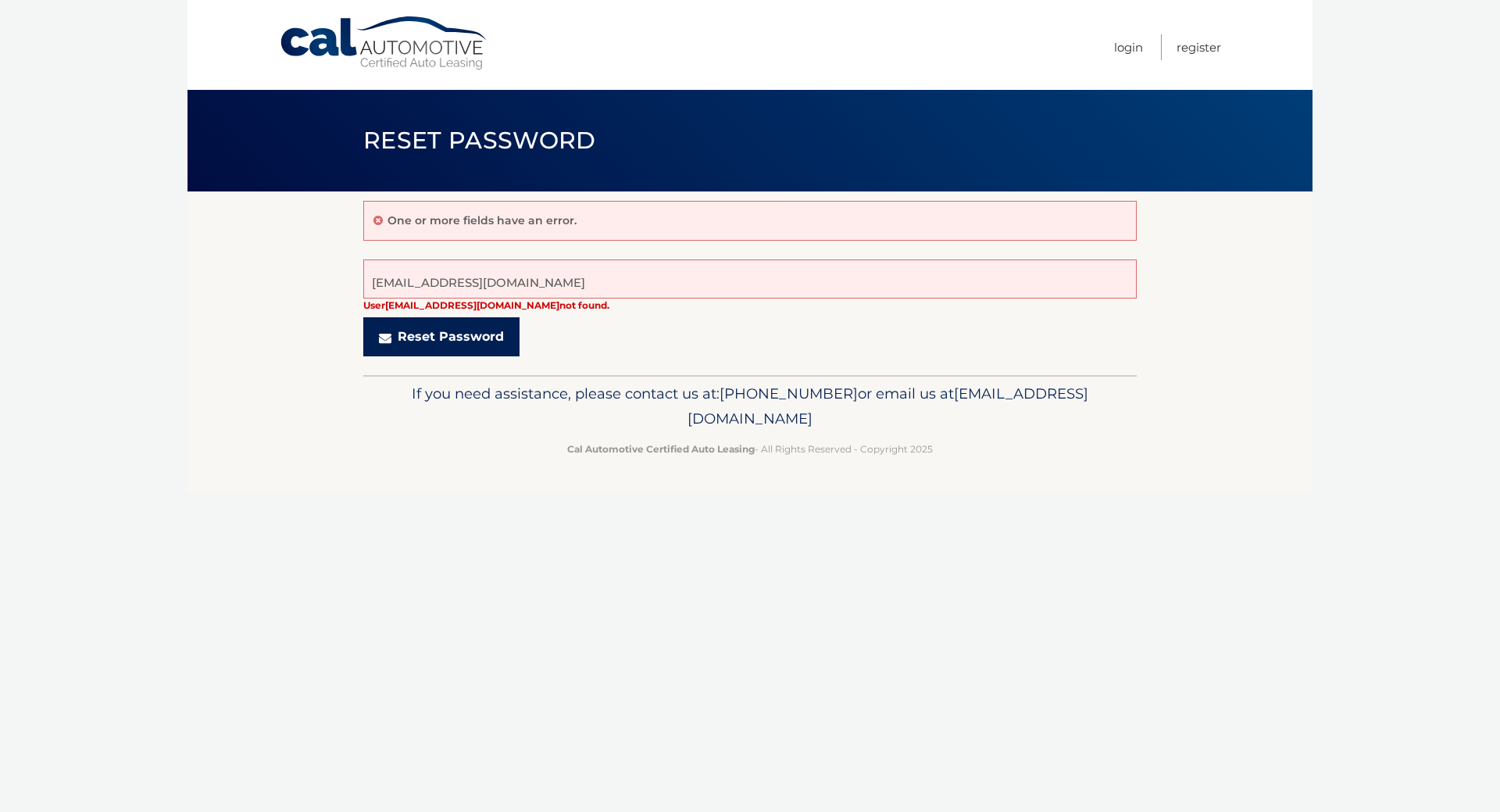
click at [493, 356] on button "Reset Password" at bounding box center [441, 337] width 156 height 39
click at [516, 356] on button "Reset Password" at bounding box center [441, 337] width 156 height 39
click at [1114, 41] on link "Login" at bounding box center [1128, 47] width 29 height 26
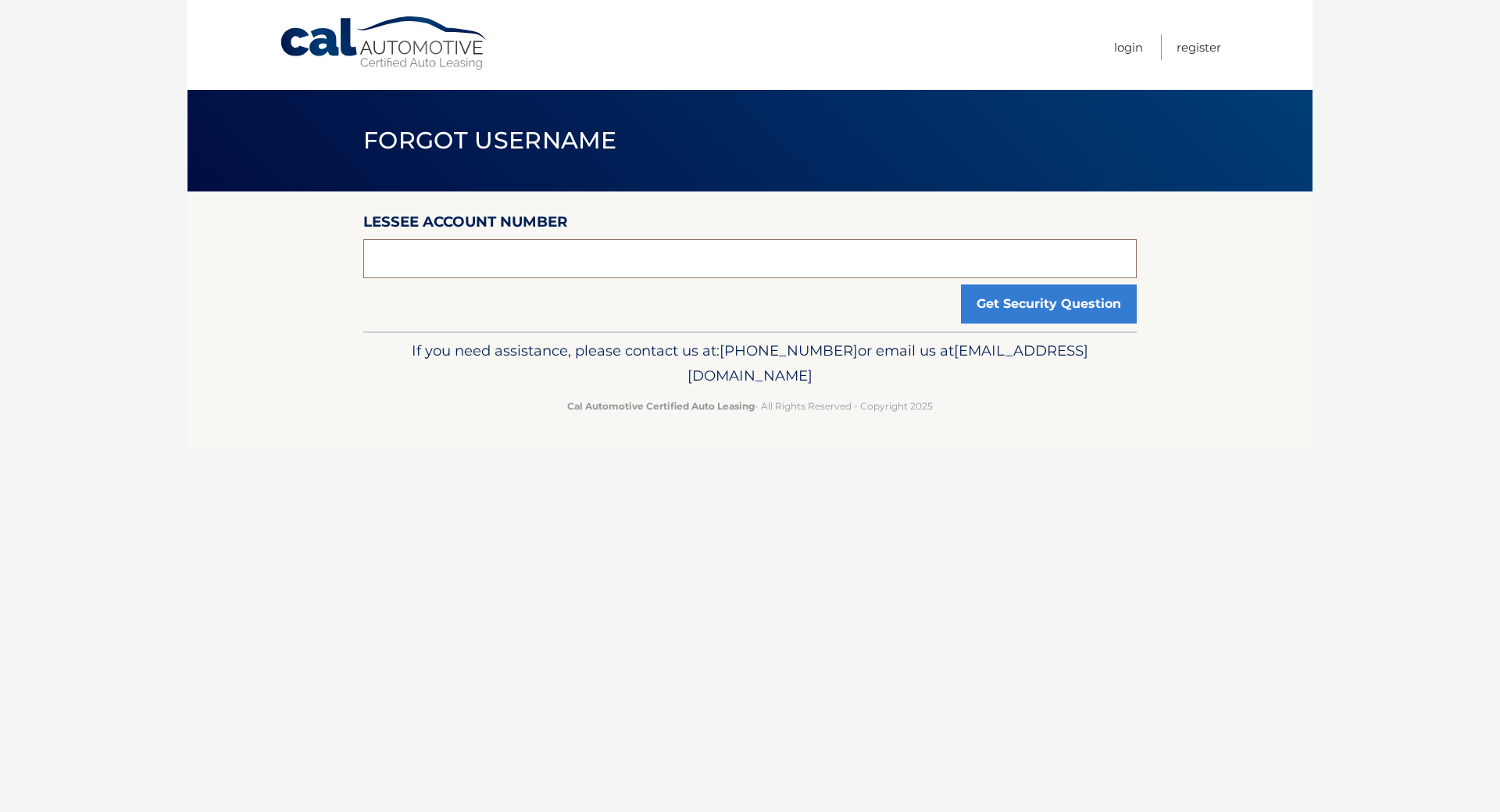
click at [410, 271] on input "text" at bounding box center [750, 259] width 774 height 39
type input "44455978983"
click at [965, 323] on button "Get Security Question" at bounding box center [1048, 304] width 176 height 39
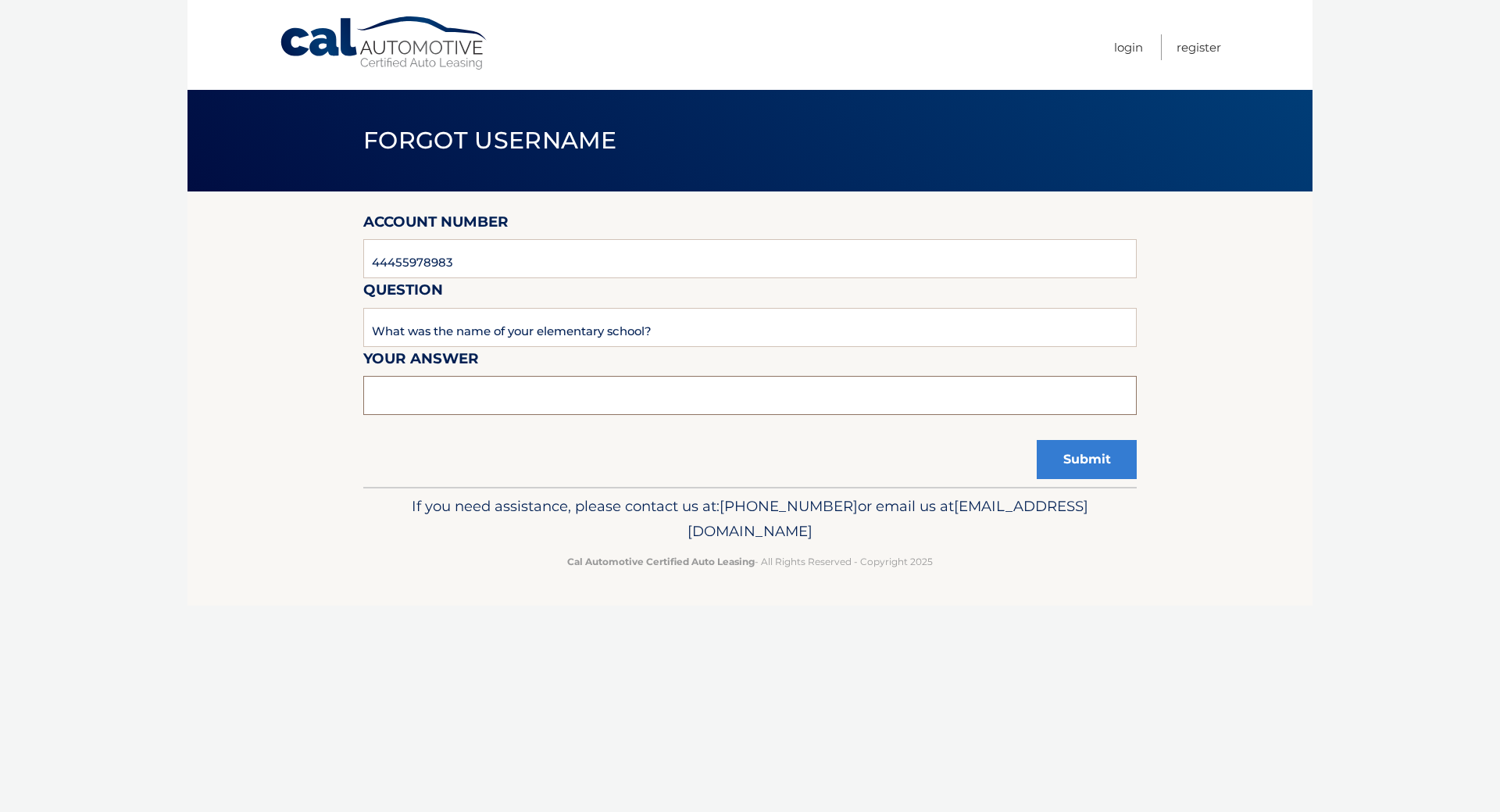
click at [440, 415] on input "text" at bounding box center [750, 395] width 774 height 39
type input "Ceveland Hill"
click at [1042, 479] on button "Submit" at bounding box center [1087, 459] width 100 height 39
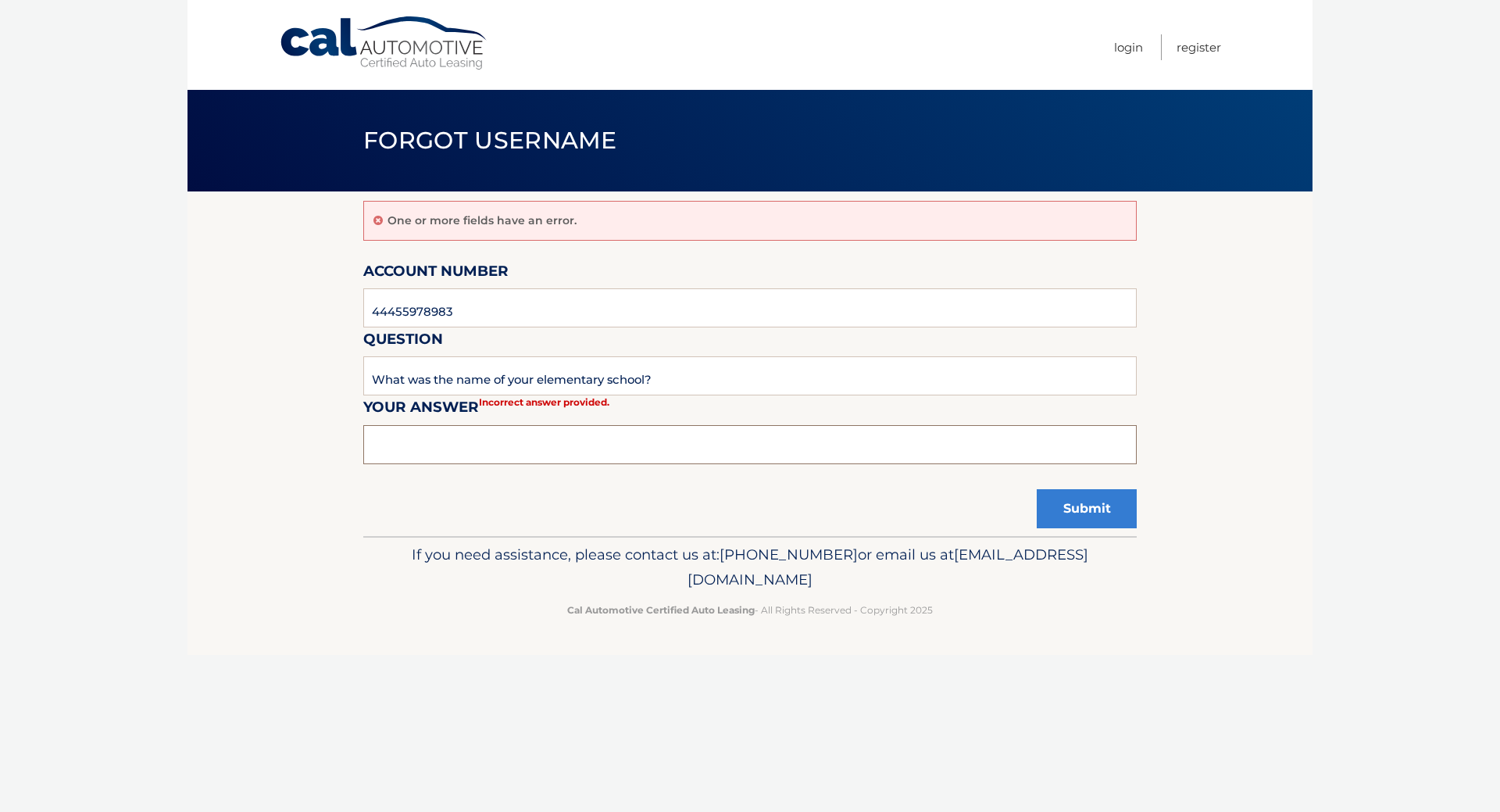
click at [484, 464] on input "text" at bounding box center [750, 444] width 774 height 39
type input "ClevelandHill"
click at [1040, 528] on button "Submit" at bounding box center [1087, 509] width 100 height 39
click at [443, 464] on input "text" at bounding box center [750, 444] width 774 height 39
type input "cleveland hill"
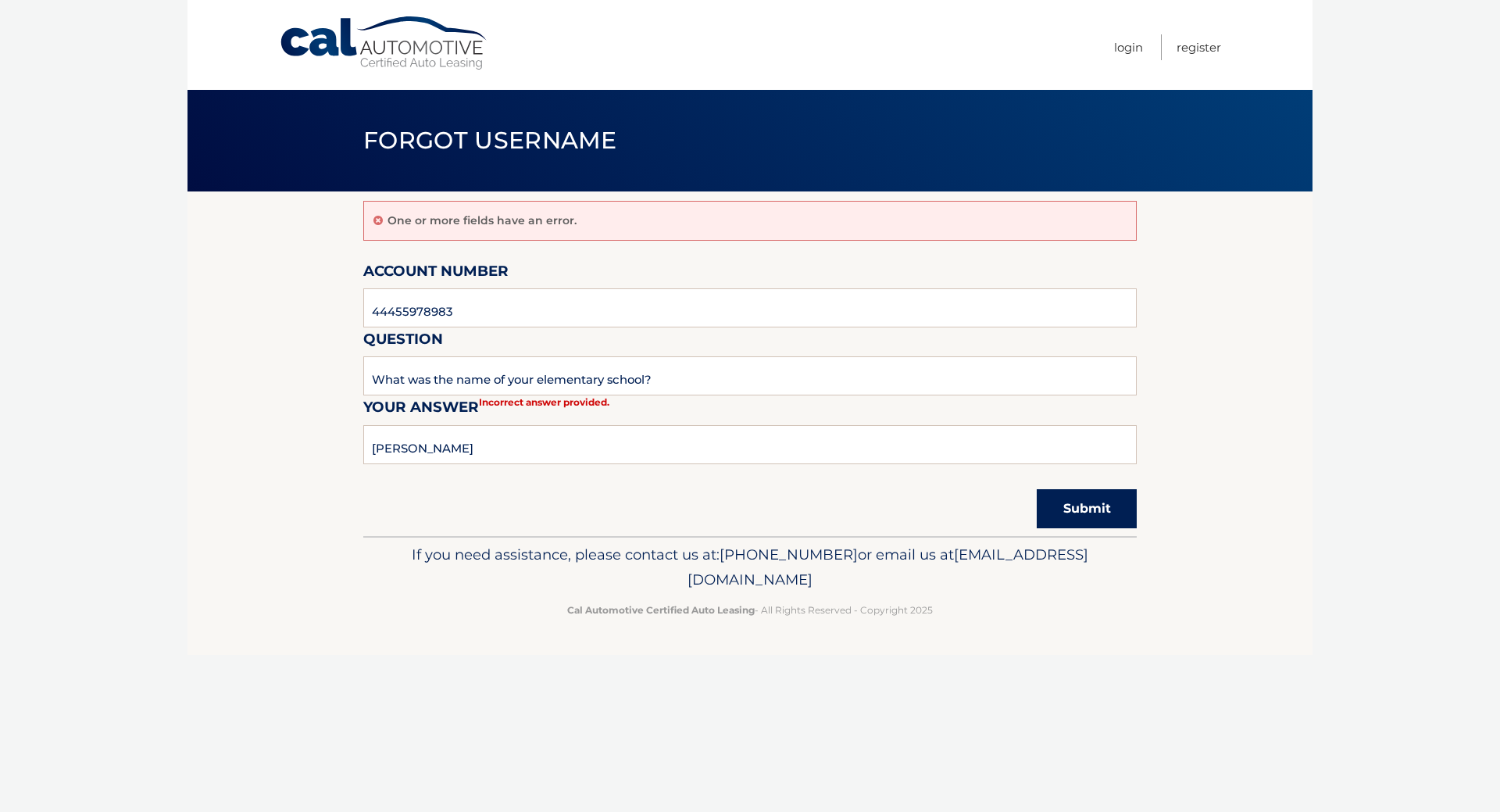
click at [1070, 528] on button "Submit" at bounding box center [1087, 509] width 100 height 39
click at [463, 464] on input "text" at bounding box center [750, 444] width 774 height 39
type input "[PERSON_NAME]"
click at [1060, 528] on button "Submit" at bounding box center [1087, 509] width 100 height 39
click at [404, 464] on input "text" at bounding box center [750, 444] width 774 height 39
